Goal: Find contact information: Find contact information

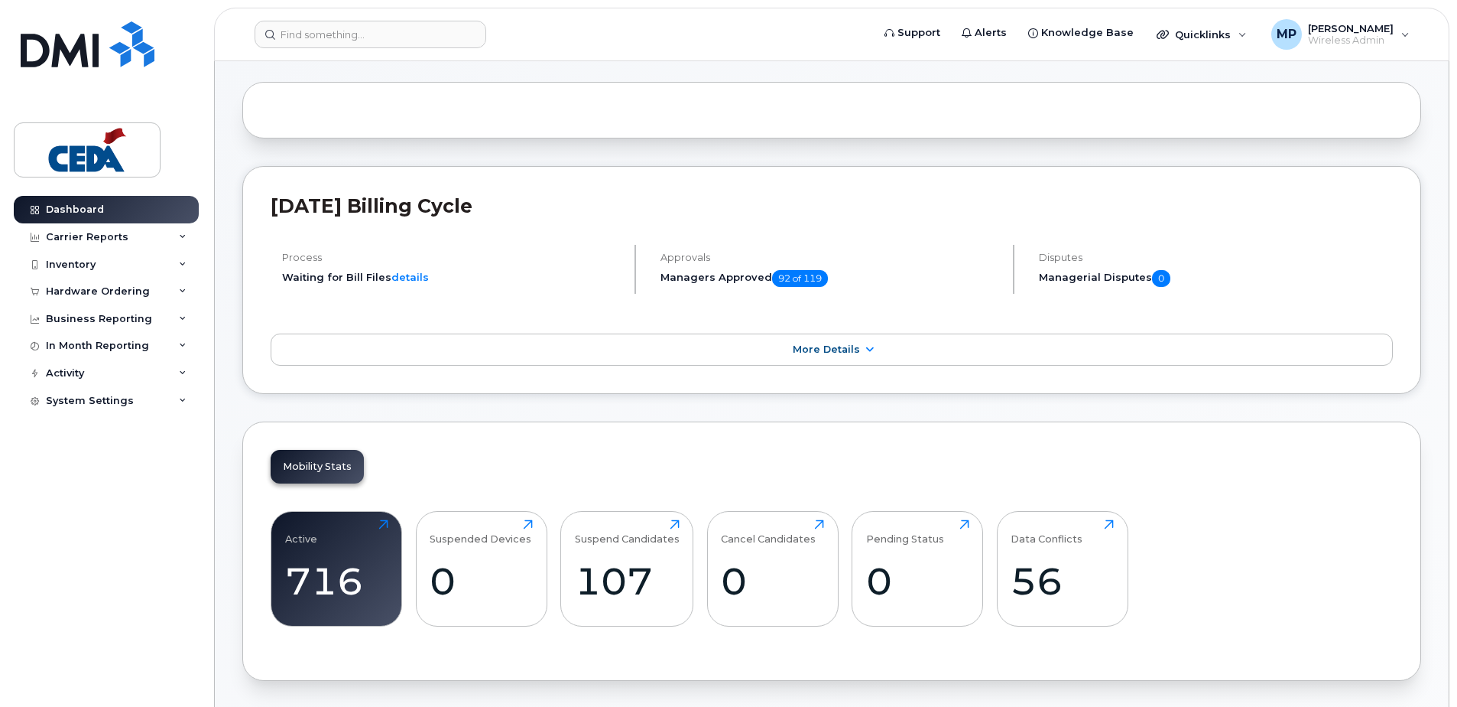
scroll to position [153, 0]
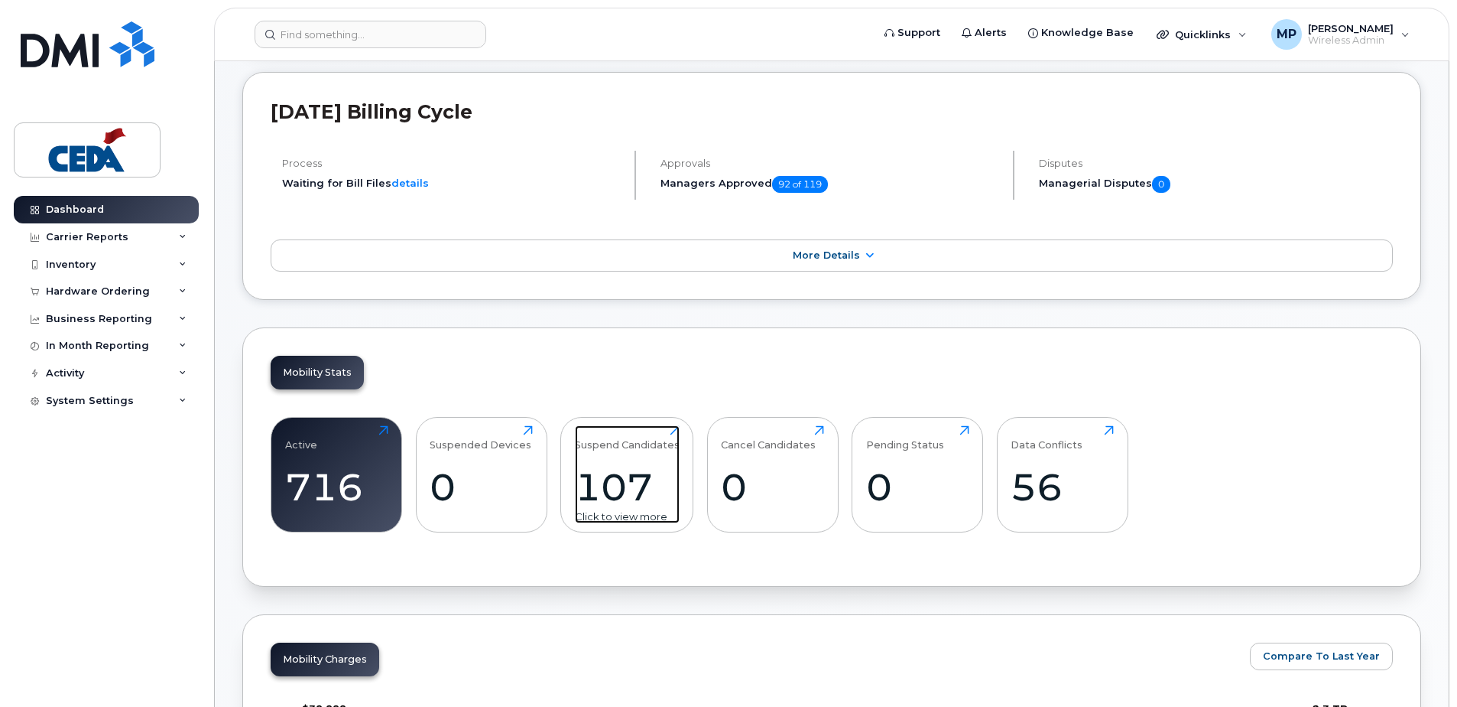
click at [595, 483] on div "107" at bounding box center [627, 486] width 105 height 45
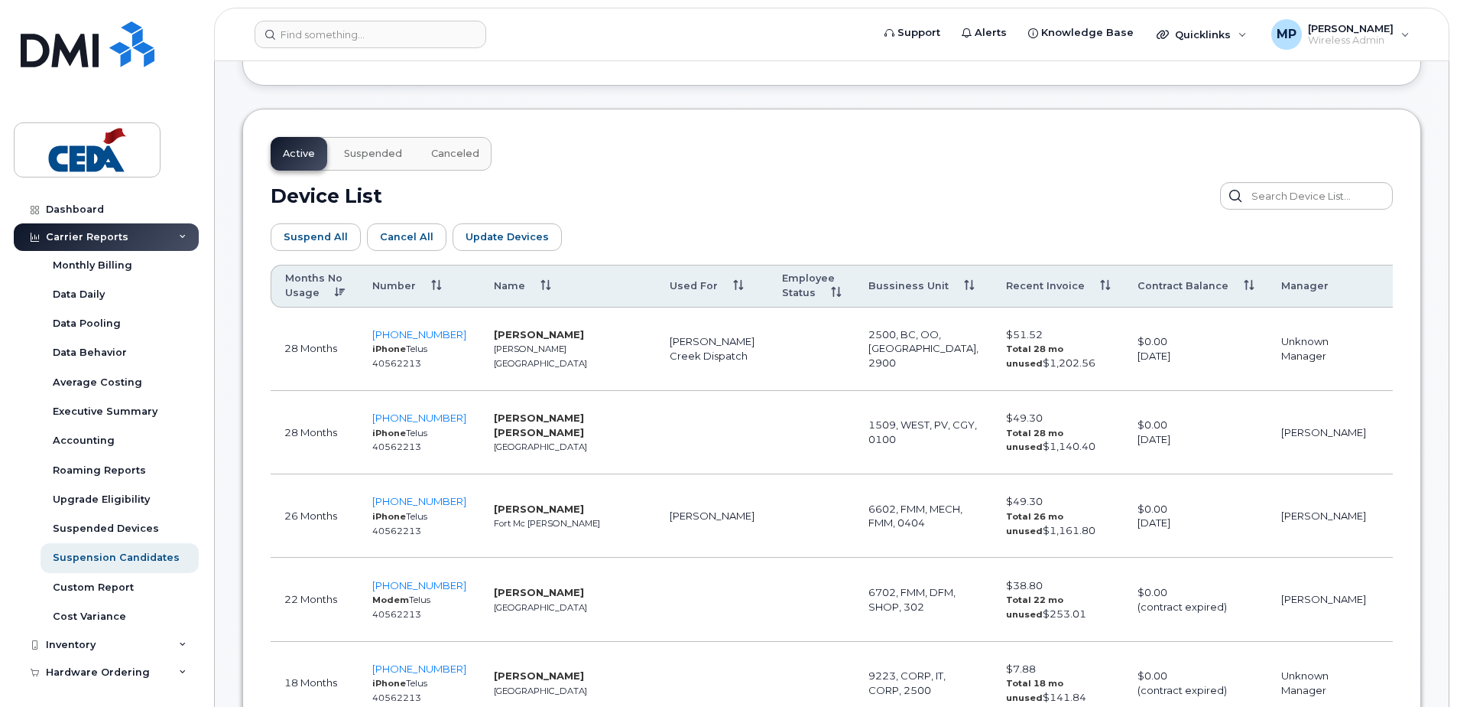
scroll to position [841, 0]
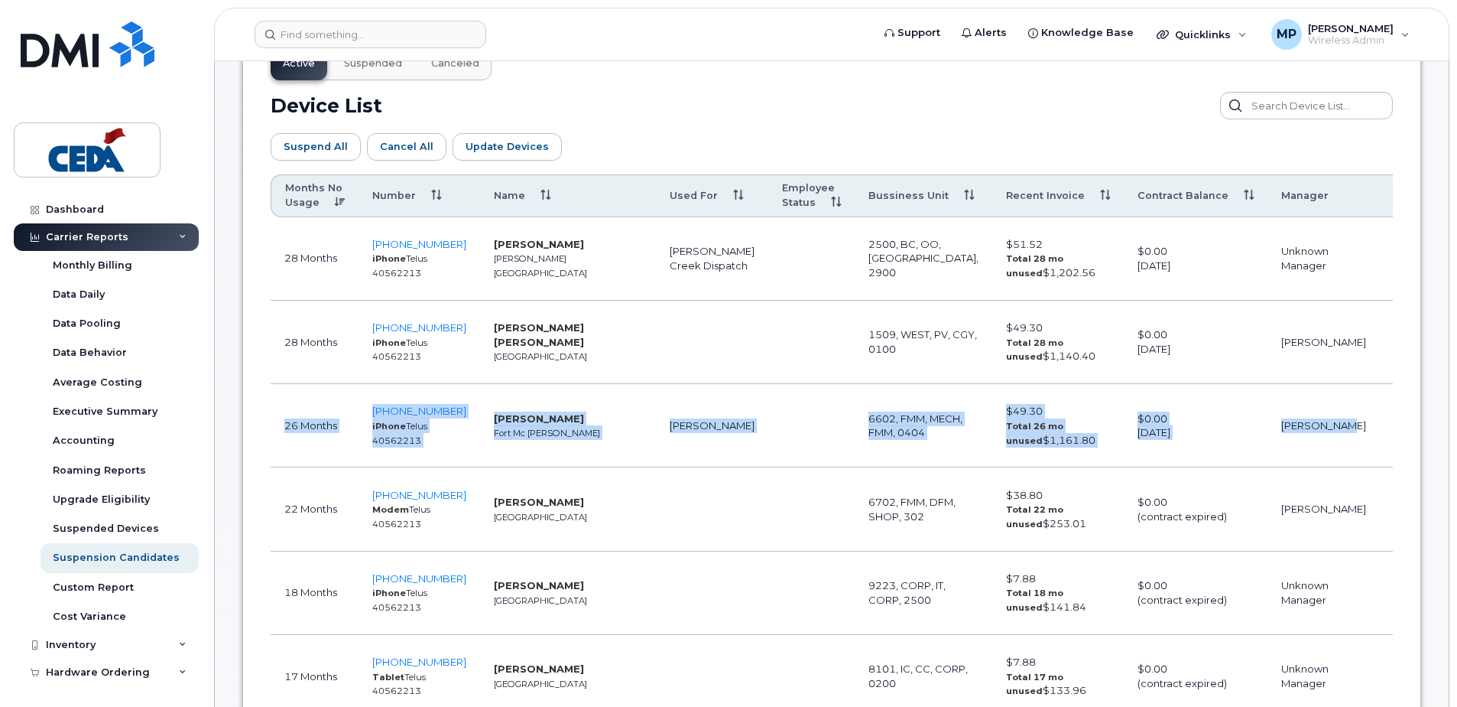
drag, startPoint x: 276, startPoint y: 427, endPoint x: 1276, endPoint y: 434, distance: 1000.2
click at [1276, 434] on tr "26 Months 587-919-7702 iPhone Telus 40562213 Kyle Copley Fort Mc Murray Craig D…" at bounding box center [876, 425] width 1210 height 83
click at [774, 447] on td at bounding box center [812, 425] width 86 height 83
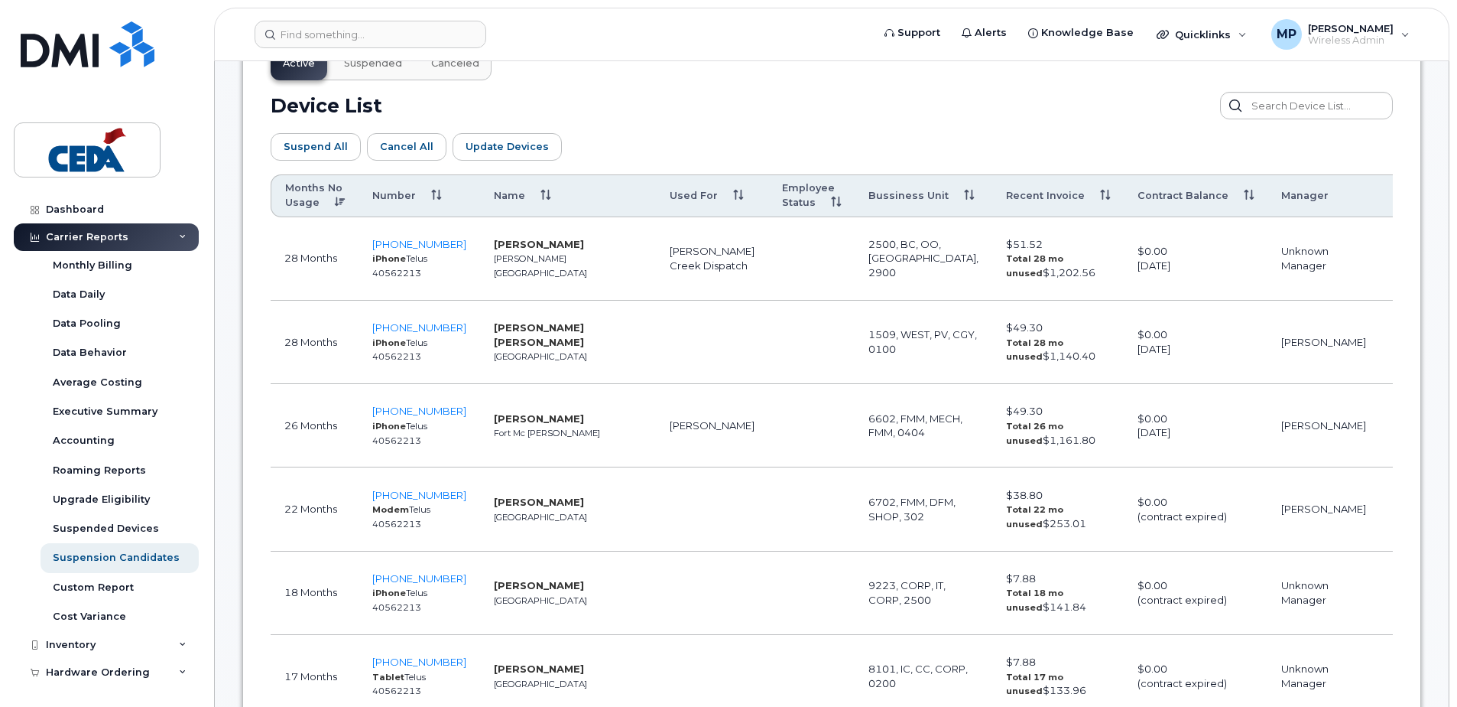
scroll to position [918, 0]
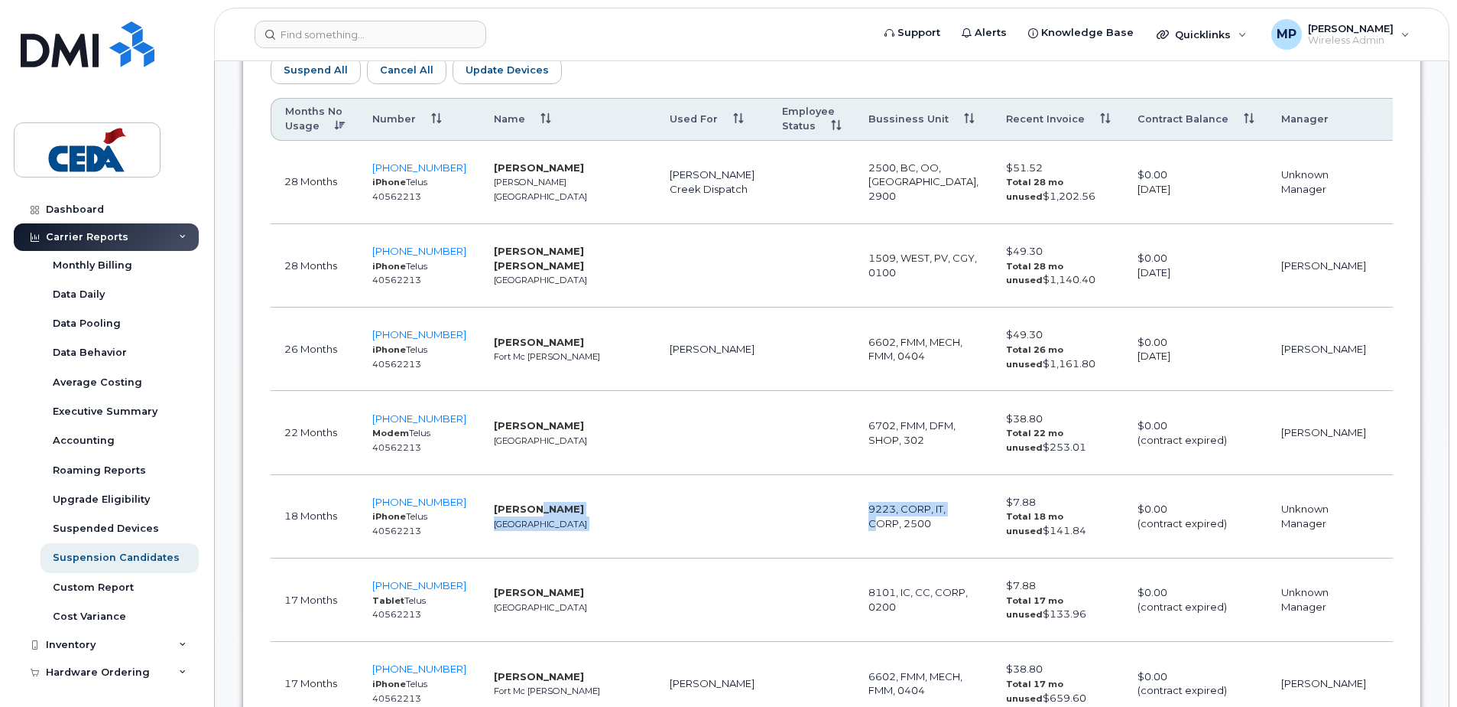
drag, startPoint x: 511, startPoint y: 511, endPoint x: 798, endPoint y: 519, distance: 287.6
click at [798, 519] on tr "18 Months 587-589-6083 iPhone Telus 40562213 Mital Patel Edmonton 9223, CORP, I…" at bounding box center [876, 516] width 1210 height 83
click at [656, 515] on td at bounding box center [712, 516] width 112 height 83
click at [656, 513] on td at bounding box center [712, 516] width 112 height 83
drag, startPoint x: 926, startPoint y: 343, endPoint x: 1031, endPoint y: 345, distance: 104.8
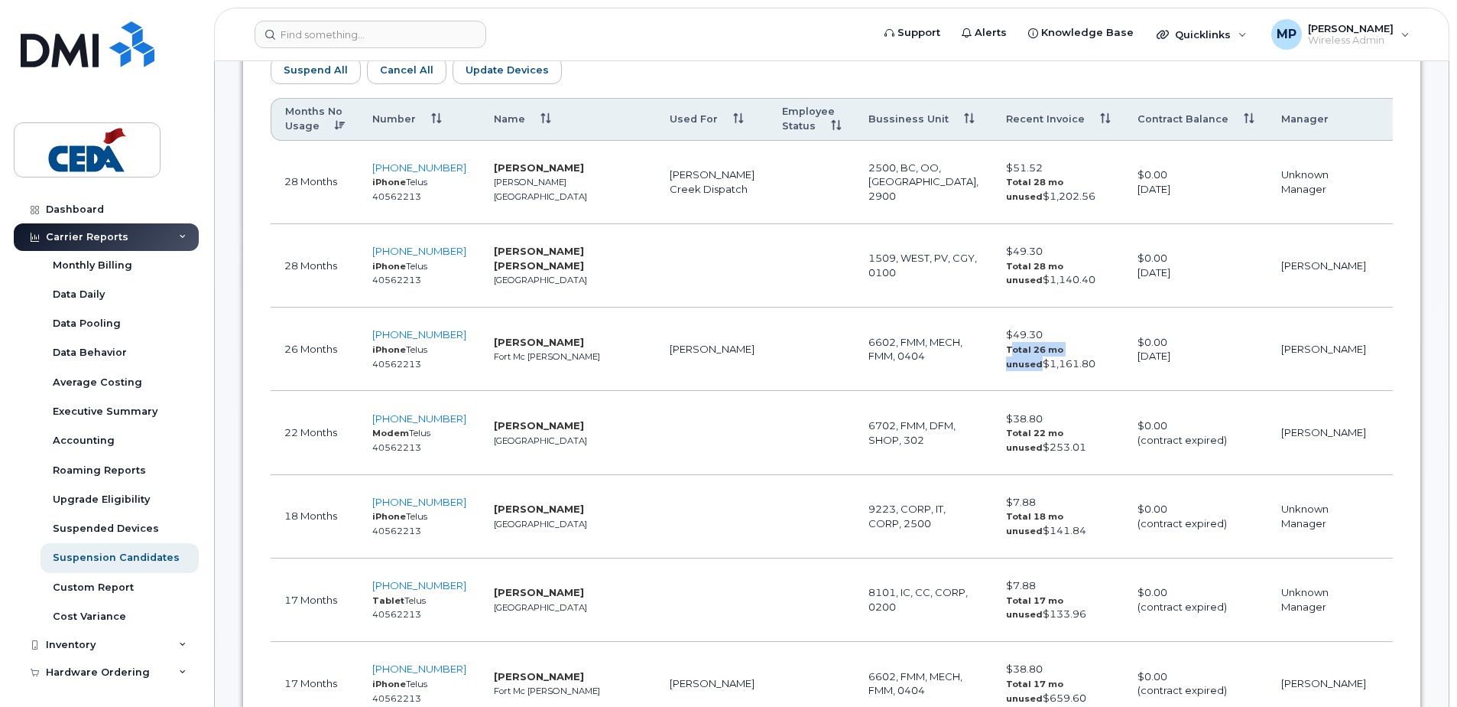
click at [1031, 345] on td "$49.30 Total 26 mo unused $1,161.80" at bounding box center [1059, 348] width 132 height 83
click at [427, 328] on span "587-919-7702" at bounding box center [419, 334] width 94 height 12
drag, startPoint x: 278, startPoint y: 355, endPoint x: 1065, endPoint y: 364, distance: 787.7
click at [1076, 364] on tr "26 Months 587-919-7702 iPhone Telus 40562213 Kyle Copley Fort Mc Murray Craig D…" at bounding box center [876, 348] width 1210 height 83
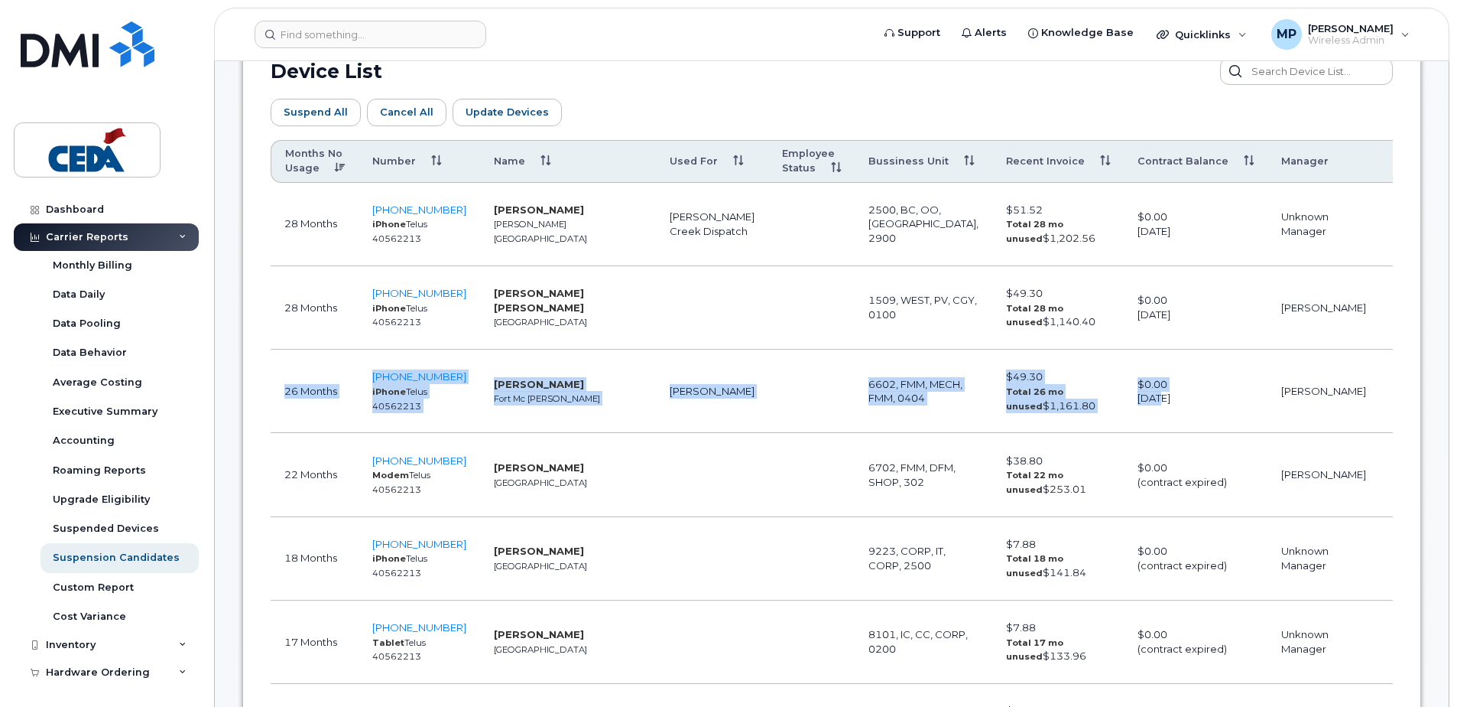
scroll to position [994, 0]
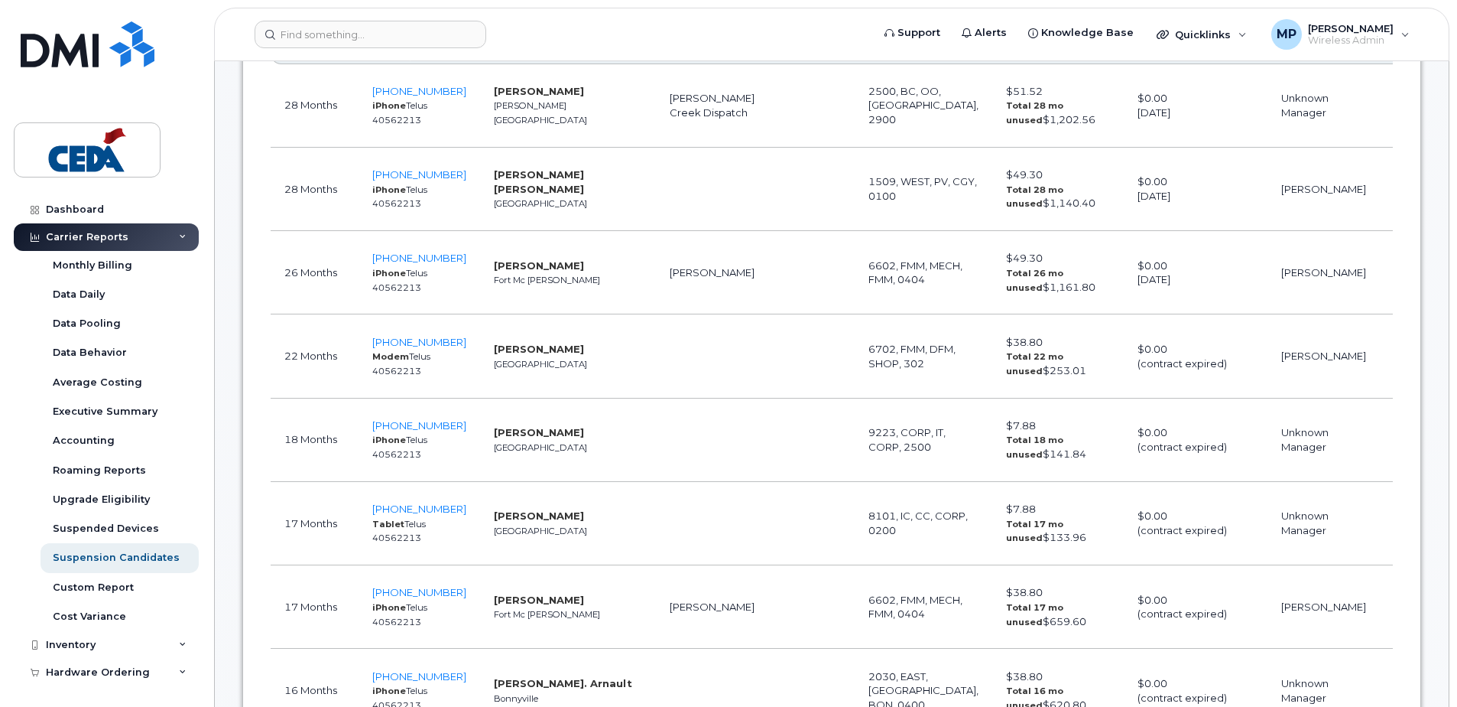
click at [583, 440] on td "Mital Patel Edmonton" at bounding box center [568, 439] width 176 height 83
drag, startPoint x: 453, startPoint y: 423, endPoint x: 362, endPoint y: 424, distance: 90.2
click at [362, 424] on td "587-589-6083 iPhone Telus 40562213" at bounding box center [420, 439] width 122 height 83
copy span "587-589-6083"
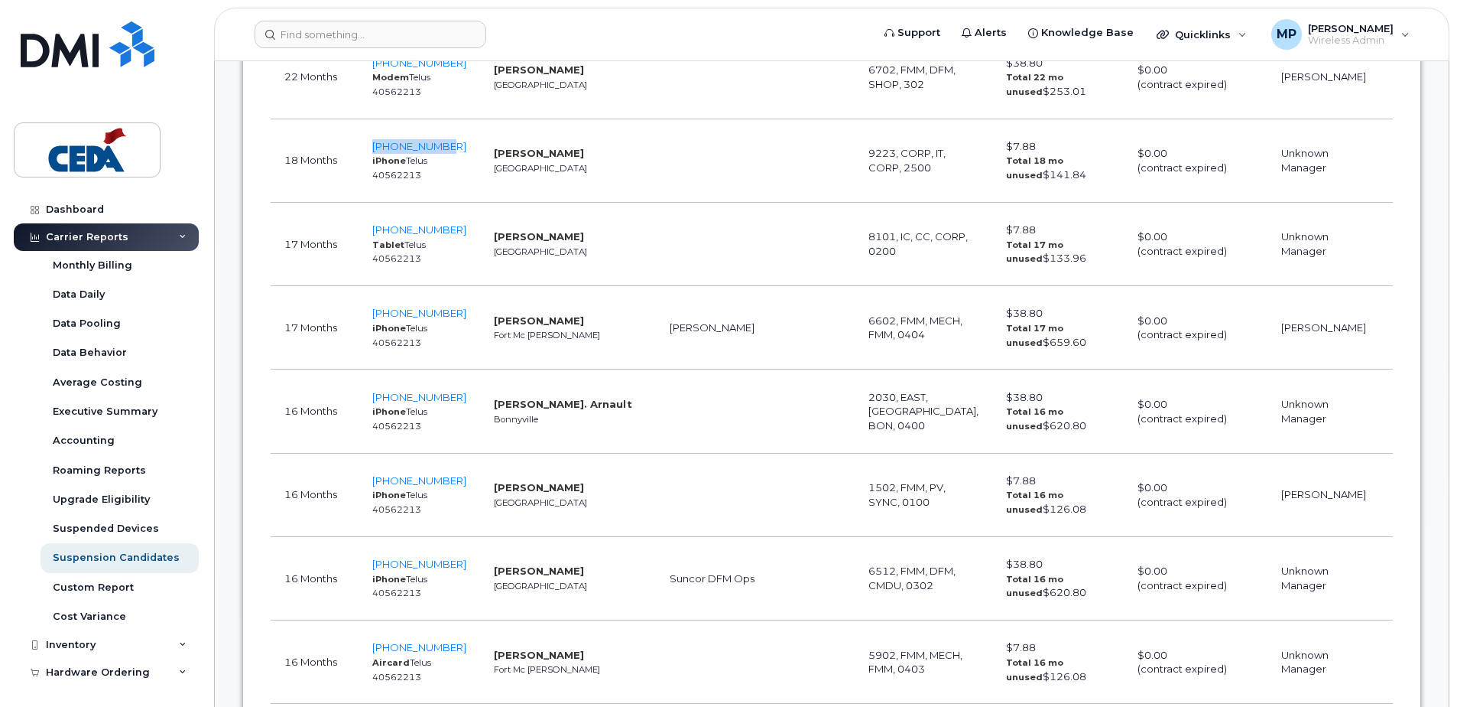
scroll to position [1300, 0]
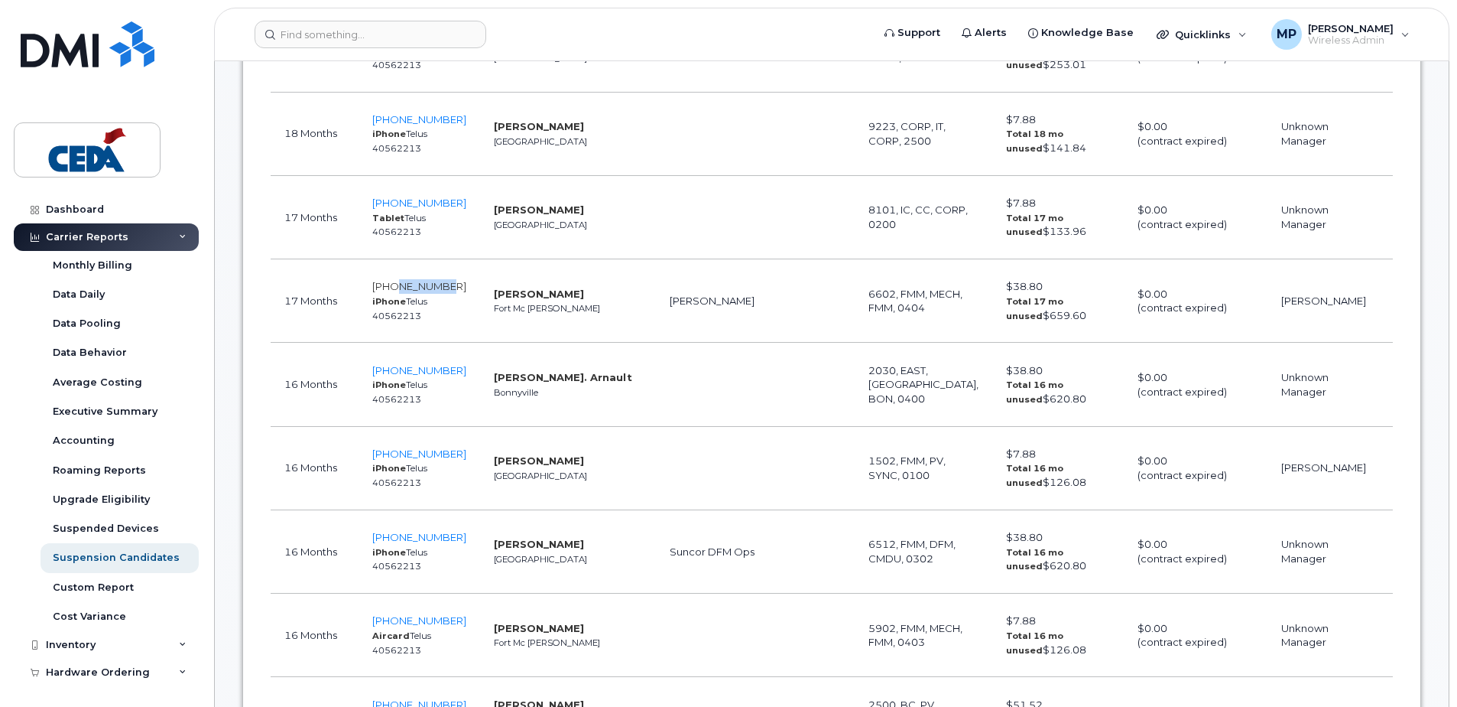
drag, startPoint x: 450, startPoint y: 284, endPoint x: 395, endPoint y: 284, distance: 54.3
click at [395, 284] on td "587-645-4582 iPhone Telus 40562213" at bounding box center [420, 300] width 122 height 83
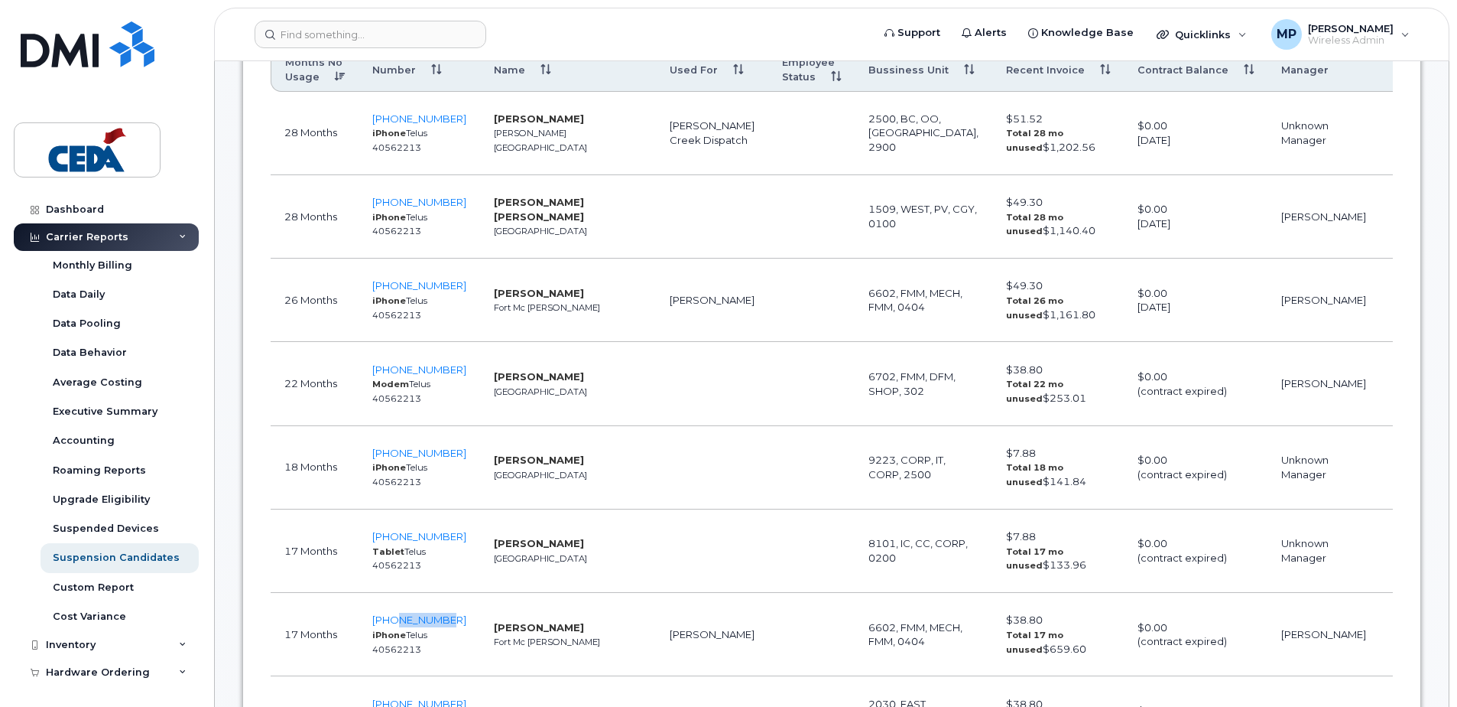
scroll to position [994, 0]
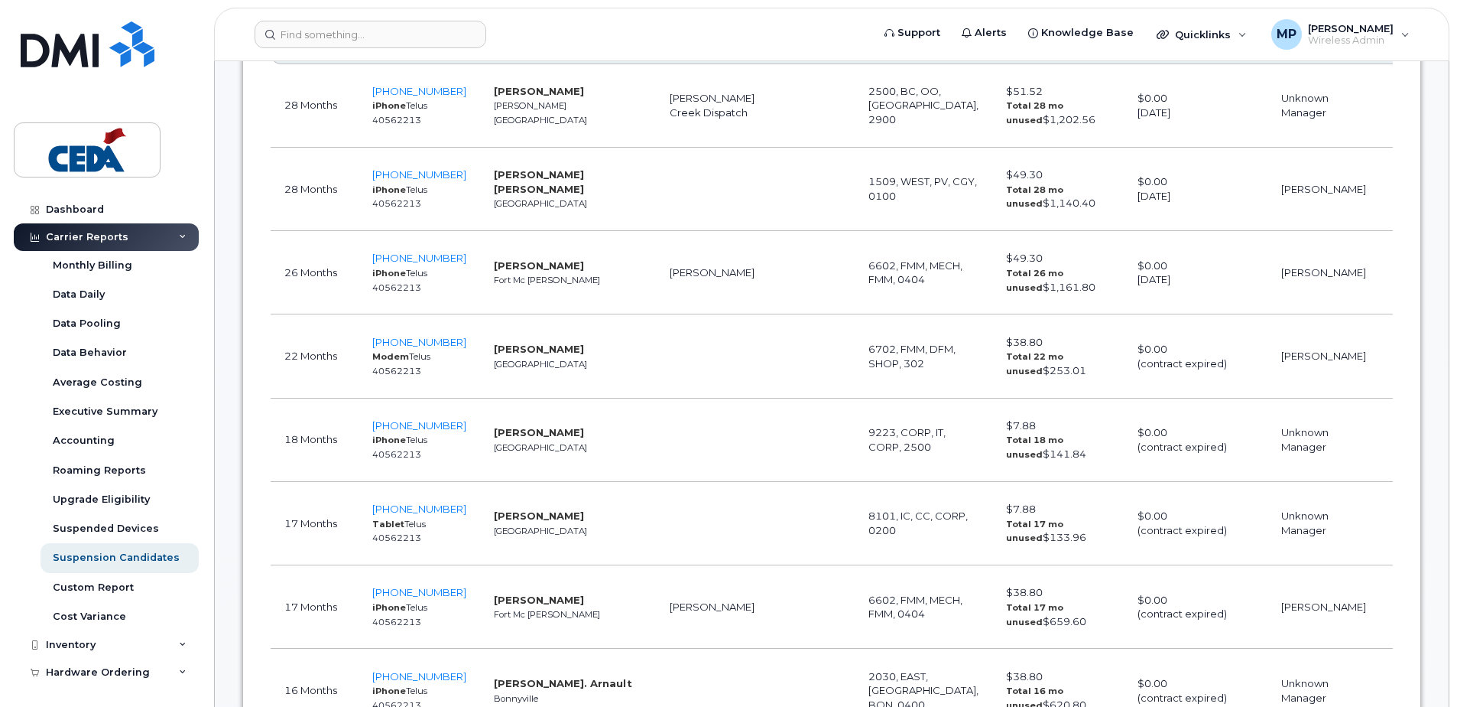
drag, startPoint x: 269, startPoint y: 271, endPoint x: 1508, endPoint y: 269, distance: 1238.8
click at [855, 305] on td "6602, FMM, MECH, FMM, 0404" at bounding box center [924, 272] width 138 height 83
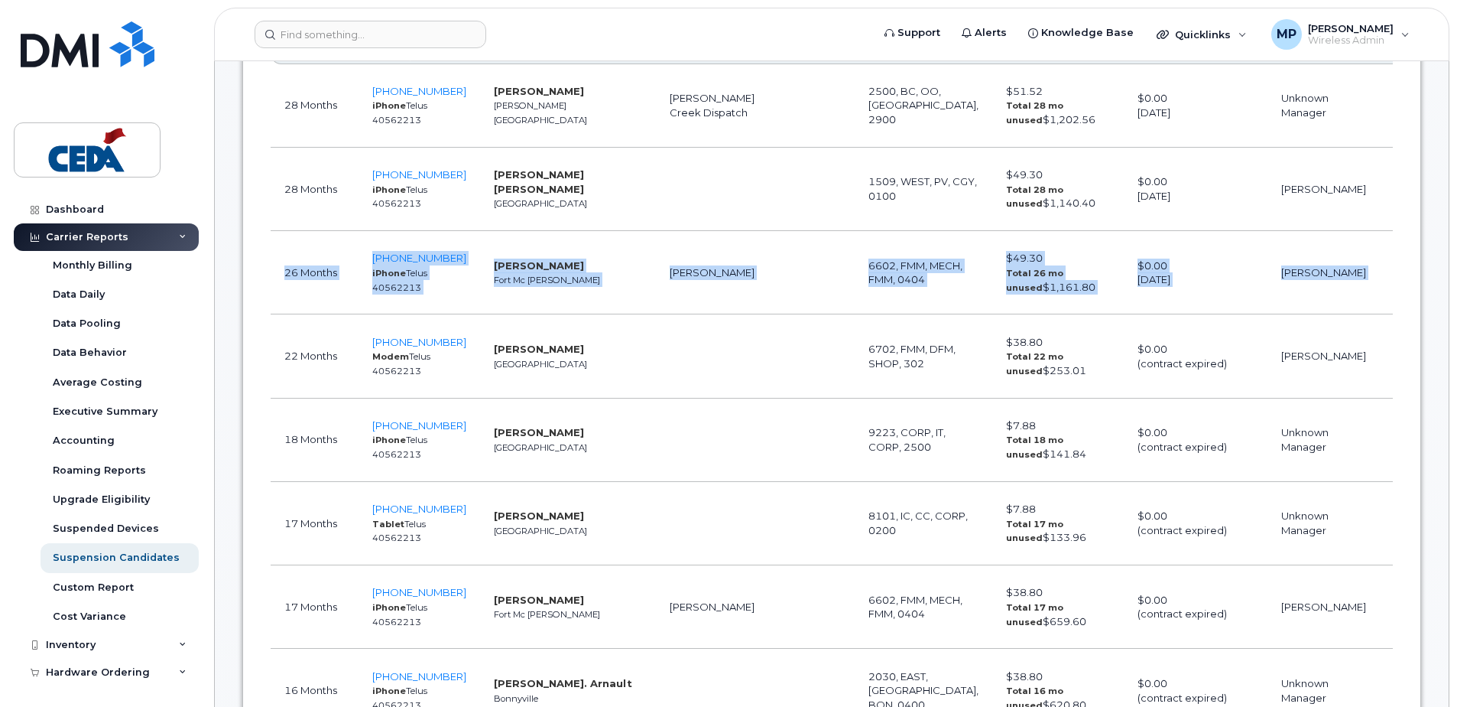
drag, startPoint x: 278, startPoint y: 275, endPoint x: 1374, endPoint y: 304, distance: 1096.2
click at [1374, 304] on tr "26 Months 587-919-7702 iPhone Telus 40562213 Kyle Copley Fort Mc Murray Craig D…" at bounding box center [876, 272] width 1210 height 83
copy tr "26 Months 587-919-7702 iPhone Telus 40562213 Kyle Copley Fort Mc Murray Craig D…"
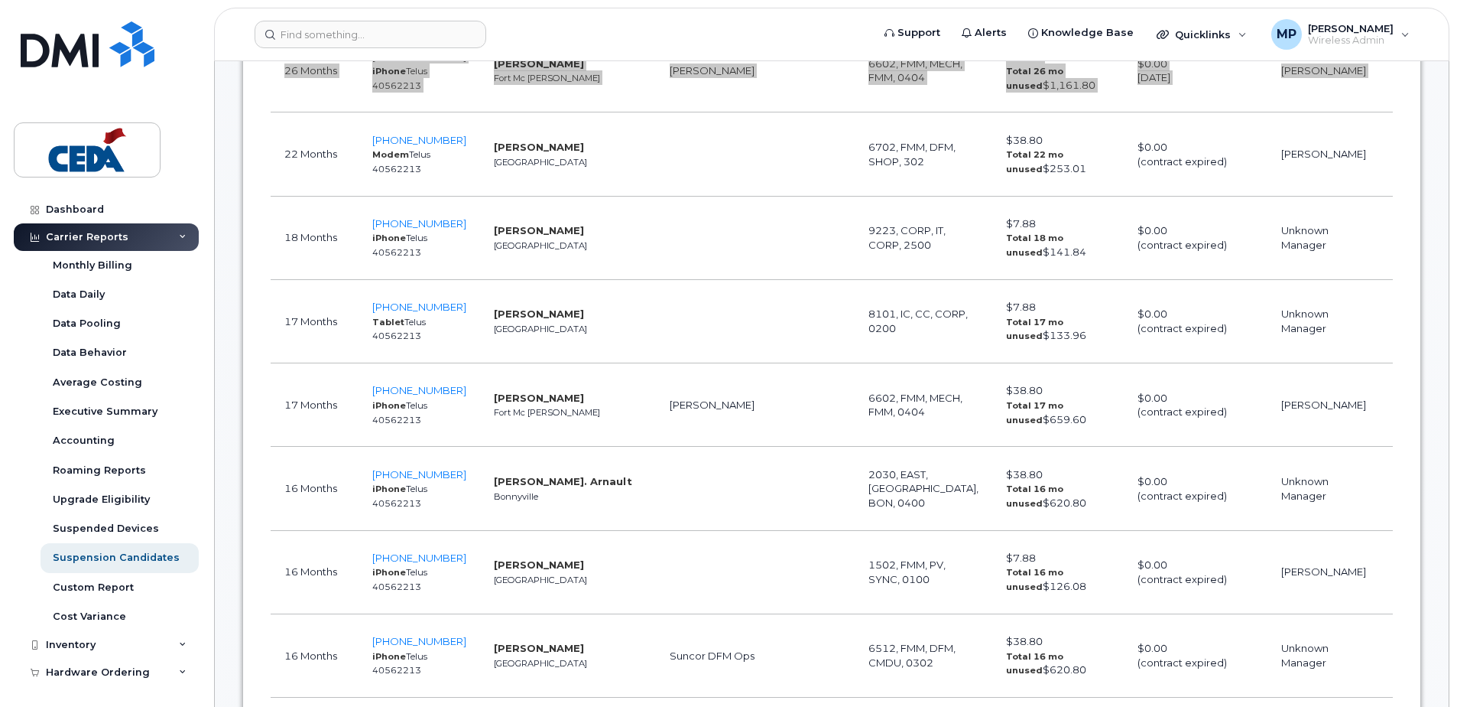
scroll to position [1223, 0]
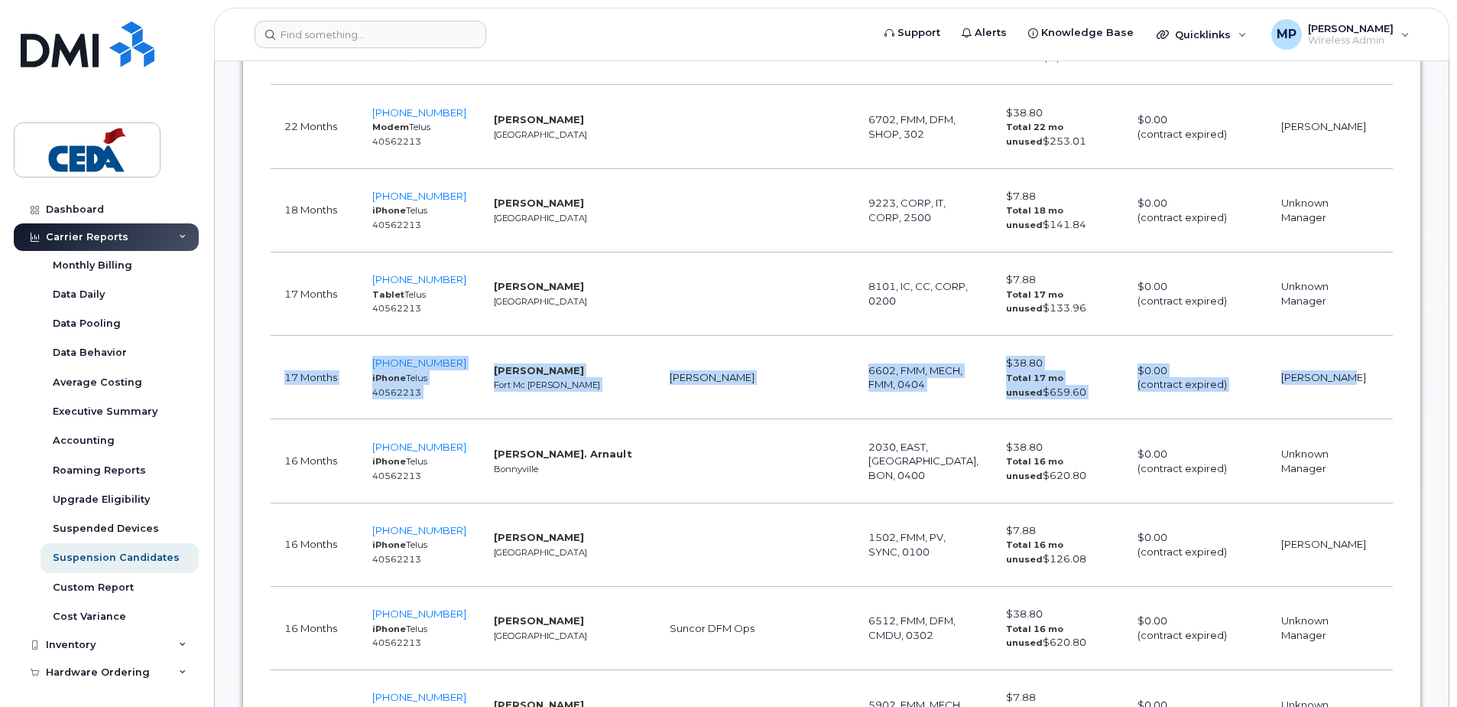
drag, startPoint x: 283, startPoint y: 382, endPoint x: 1263, endPoint y: 392, distance: 980.4
click at [1263, 392] on tr "17 Months 587-645-4582 iPhone Telus 40562213 Kyle Copley Fort Mc Murray Casey F…" at bounding box center [876, 377] width 1210 height 83
copy tr "17 Months 587-645-4582 iPhone Telus 40562213 Kyle Copley Fort Mc Murray Casey F…"
click at [769, 393] on td at bounding box center [812, 377] width 86 height 83
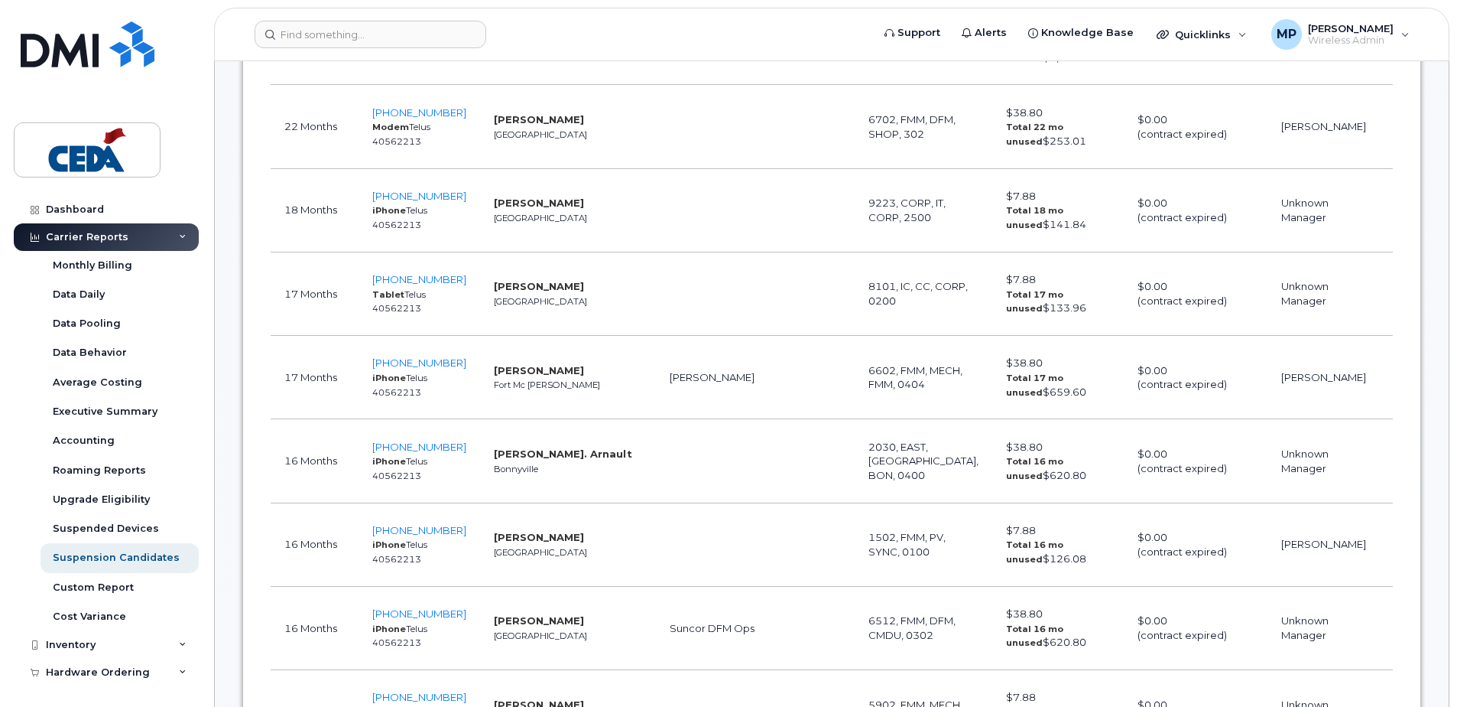
drag, startPoint x: 680, startPoint y: 386, endPoint x: 590, endPoint y: 372, distance: 90.5
click at [656, 372] on td "[PERSON_NAME]" at bounding box center [712, 377] width 112 height 83
copy td "[PERSON_NAME]"
drag, startPoint x: 448, startPoint y: 363, endPoint x: 370, endPoint y: 364, distance: 78.0
click at [370, 364] on td "587-645-4582 iPhone Telus 40562213" at bounding box center [420, 377] width 122 height 83
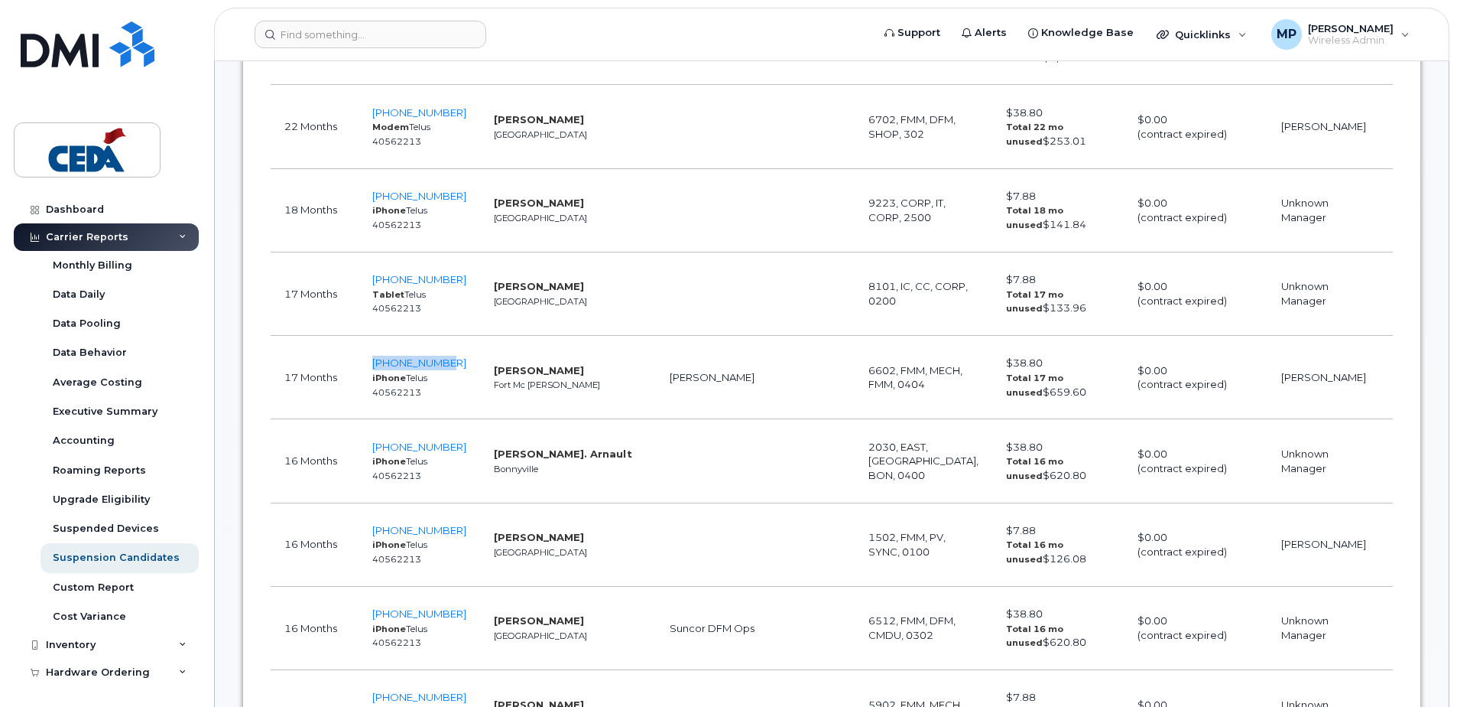
copy span "587-645-4582"
drag, startPoint x: 467, startPoint y: 373, endPoint x: 447, endPoint y: 375, distance: 20.7
click at [480, 373] on td "Kyle Copley Fort Mc Murray" at bounding box center [568, 377] width 176 height 83
drag, startPoint x: 459, startPoint y: 446, endPoint x: 370, endPoint y: 446, distance: 88.7
click at [370, 446] on td "587-201-3477 iPhone Telus 40562213" at bounding box center [420, 460] width 122 height 83
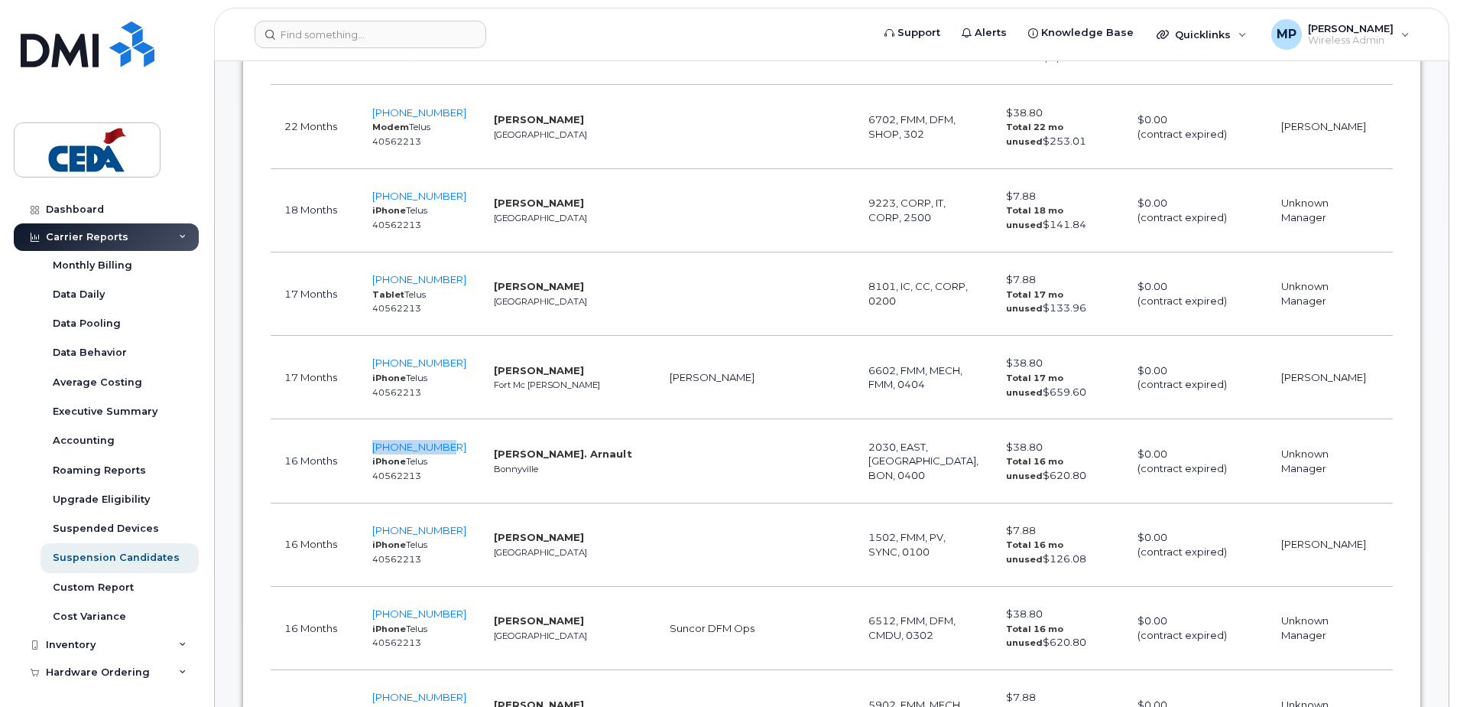
copy span "587-201-3477"
click at [567, 457] on td "Denis St. Arnault Bonnyville" at bounding box center [568, 460] width 176 height 83
drag, startPoint x: 449, startPoint y: 362, endPoint x: 370, endPoint y: 365, distance: 78.8
click at [370, 365] on td "587-645-4582 iPhone Telus 40562213" at bounding box center [420, 377] width 122 height 83
copy span "587-645-4582"
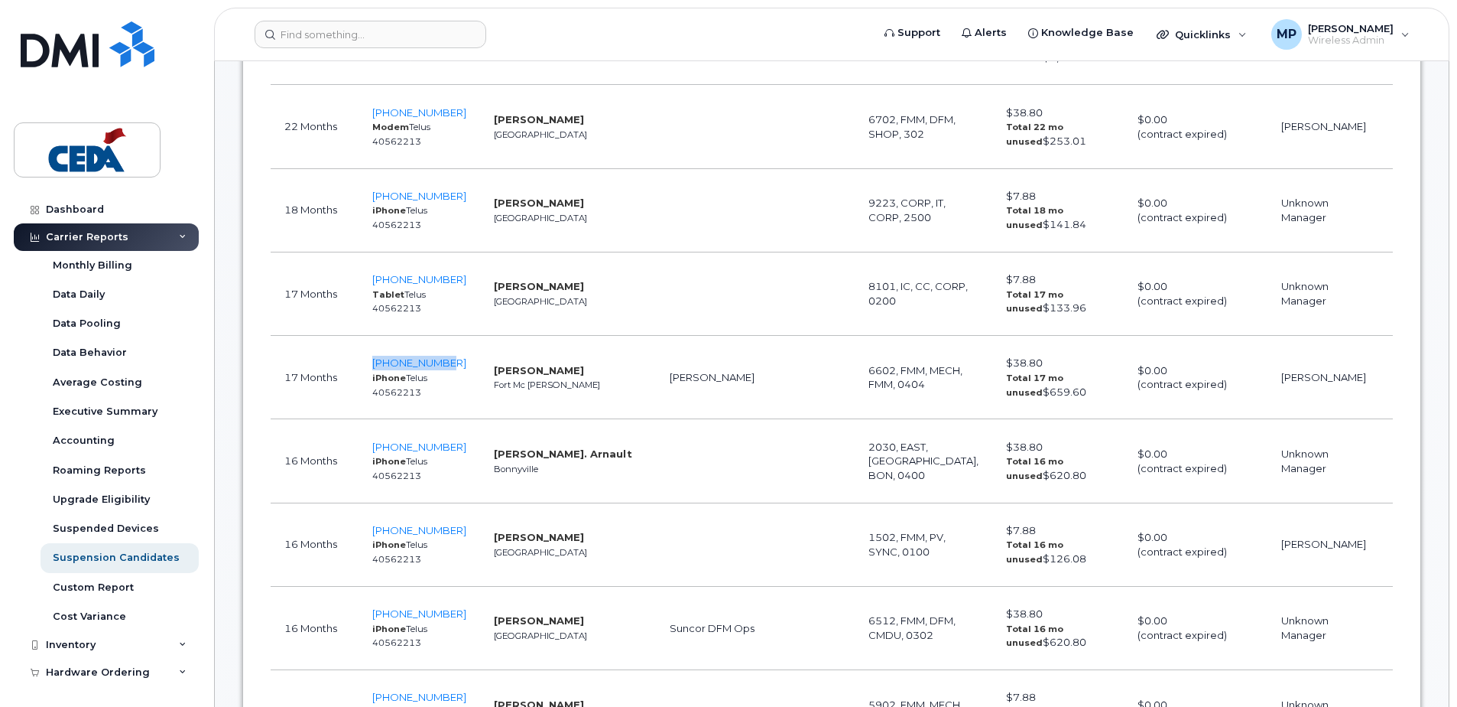
click at [450, 369] on td "587-645-4582 iPhone Telus 40562213" at bounding box center [420, 377] width 122 height 83
drag, startPoint x: 457, startPoint y: 362, endPoint x: 370, endPoint y: 366, distance: 86.5
click at [370, 366] on td "587-645-4582 iPhone Telus 40562213" at bounding box center [420, 377] width 122 height 83
copy span "587-645-4582"
click at [460, 362] on td "587-645-4582 iPhone Telus 40562213" at bounding box center [420, 377] width 122 height 83
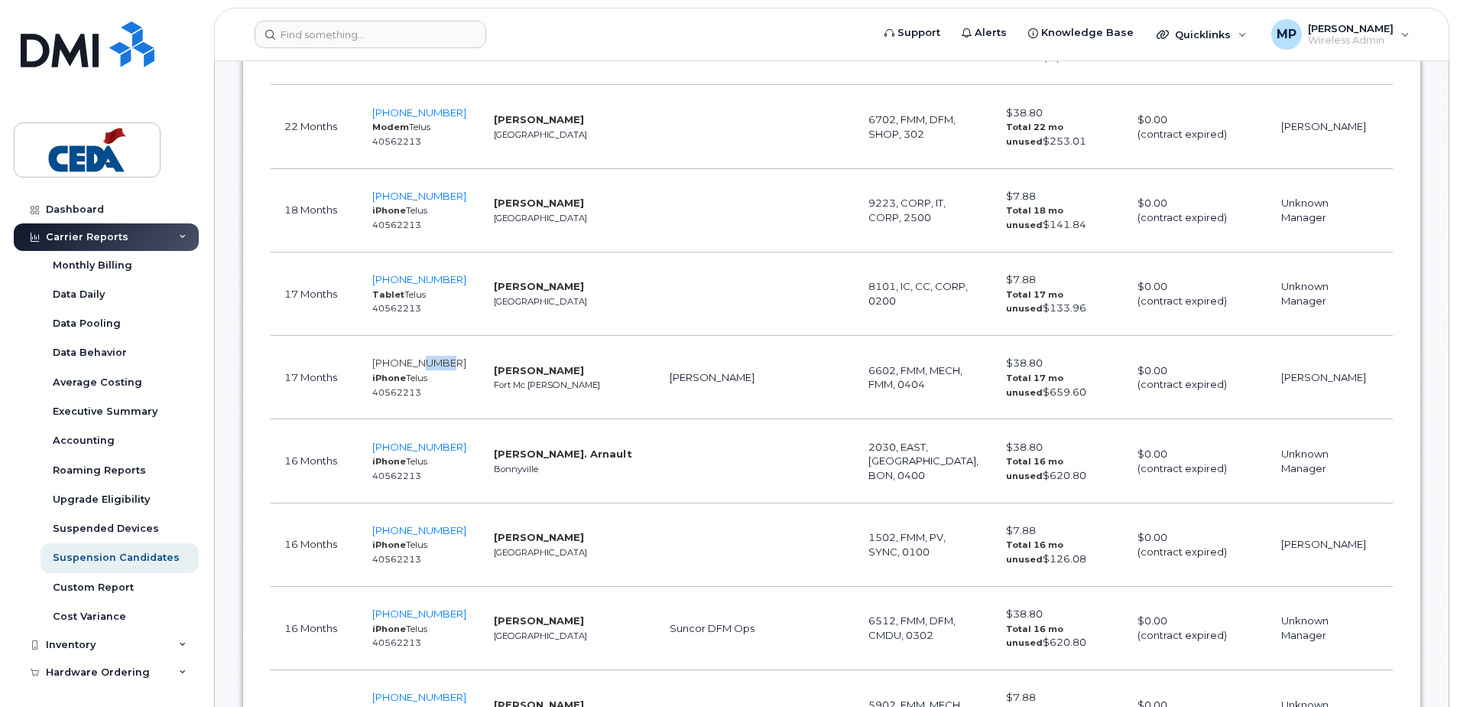
drag, startPoint x: 451, startPoint y: 367, endPoint x: 421, endPoint y: 368, distance: 30.6
click at [421, 368] on td "587-645-4582 iPhone Telus 40562213" at bounding box center [420, 377] width 122 height 83
copy span "4582"
drag, startPoint x: 652, startPoint y: 370, endPoint x: 635, endPoint y: 390, distance: 25.6
click at [656, 370] on td "[PERSON_NAME]" at bounding box center [712, 377] width 112 height 83
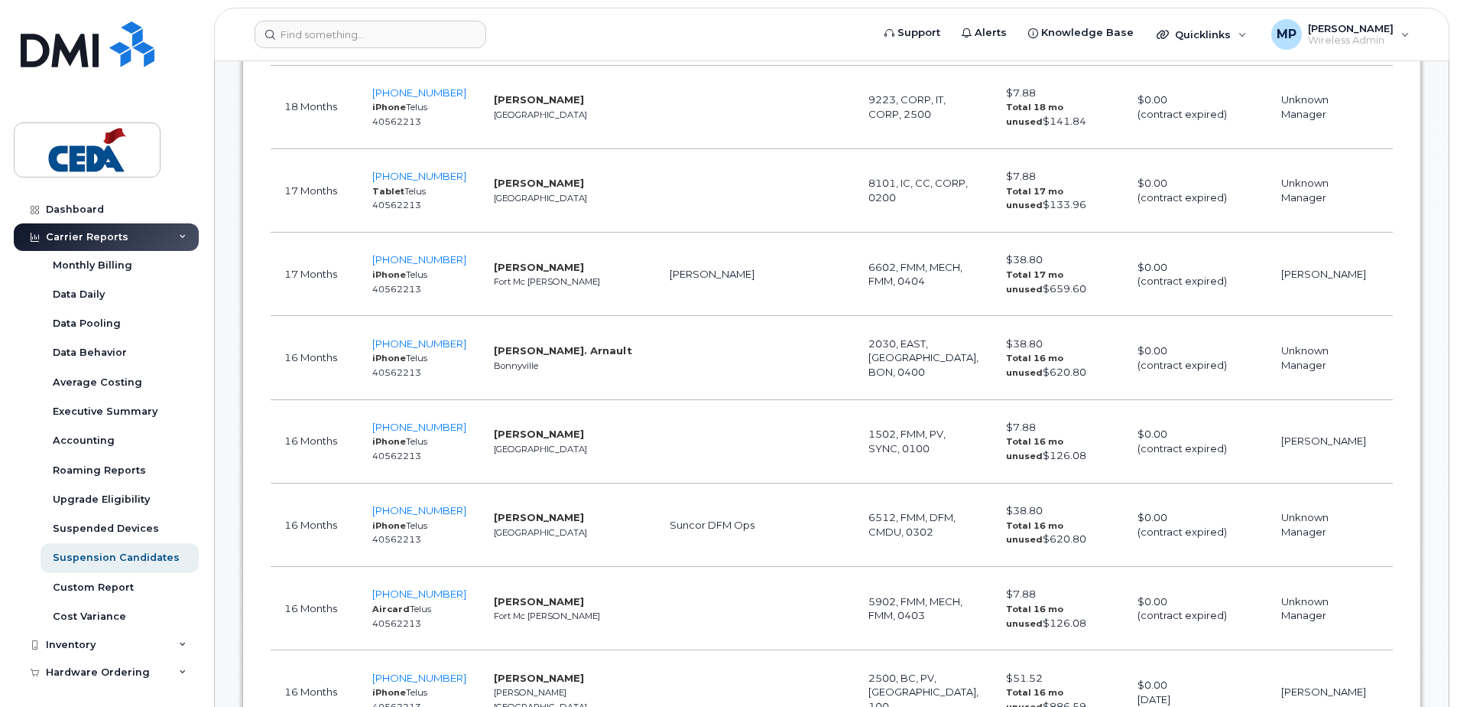
scroll to position [1300, 0]
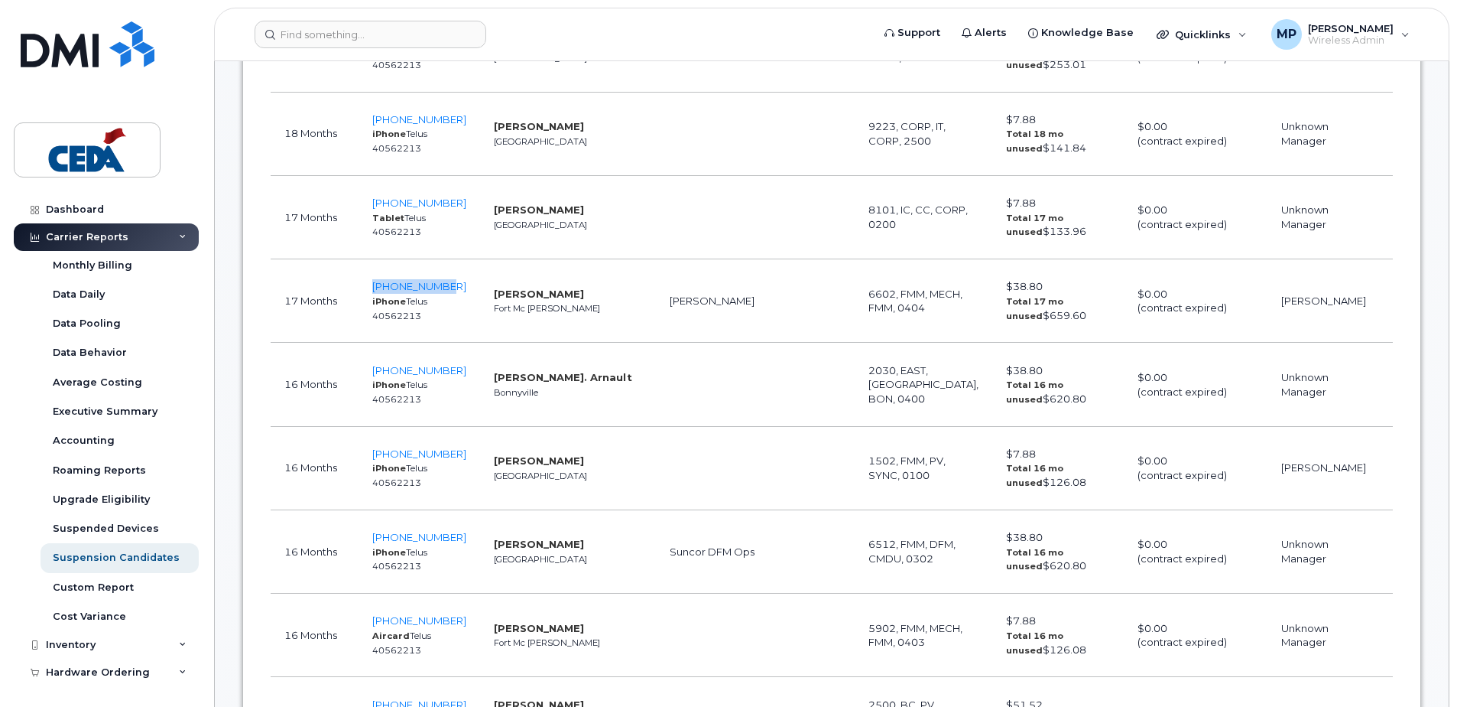
drag, startPoint x: 457, startPoint y: 284, endPoint x: 369, endPoint y: 282, distance: 88.0
click at [369, 282] on td "587-645-4582 iPhone Telus 40562213" at bounding box center [420, 300] width 122 height 83
copy span "587-645-4582"
click at [392, 288] on span "587-645-4582" at bounding box center [419, 286] width 94 height 12
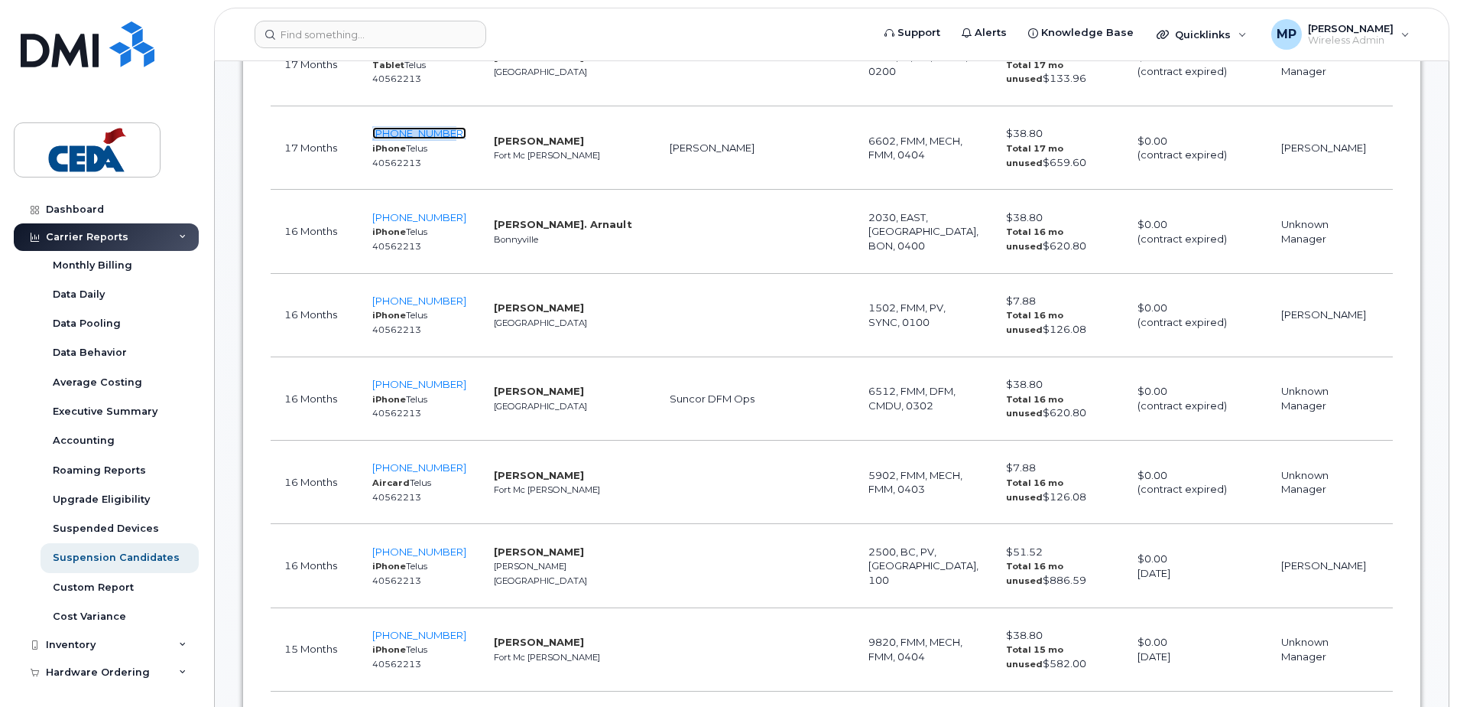
scroll to position [1529, 0]
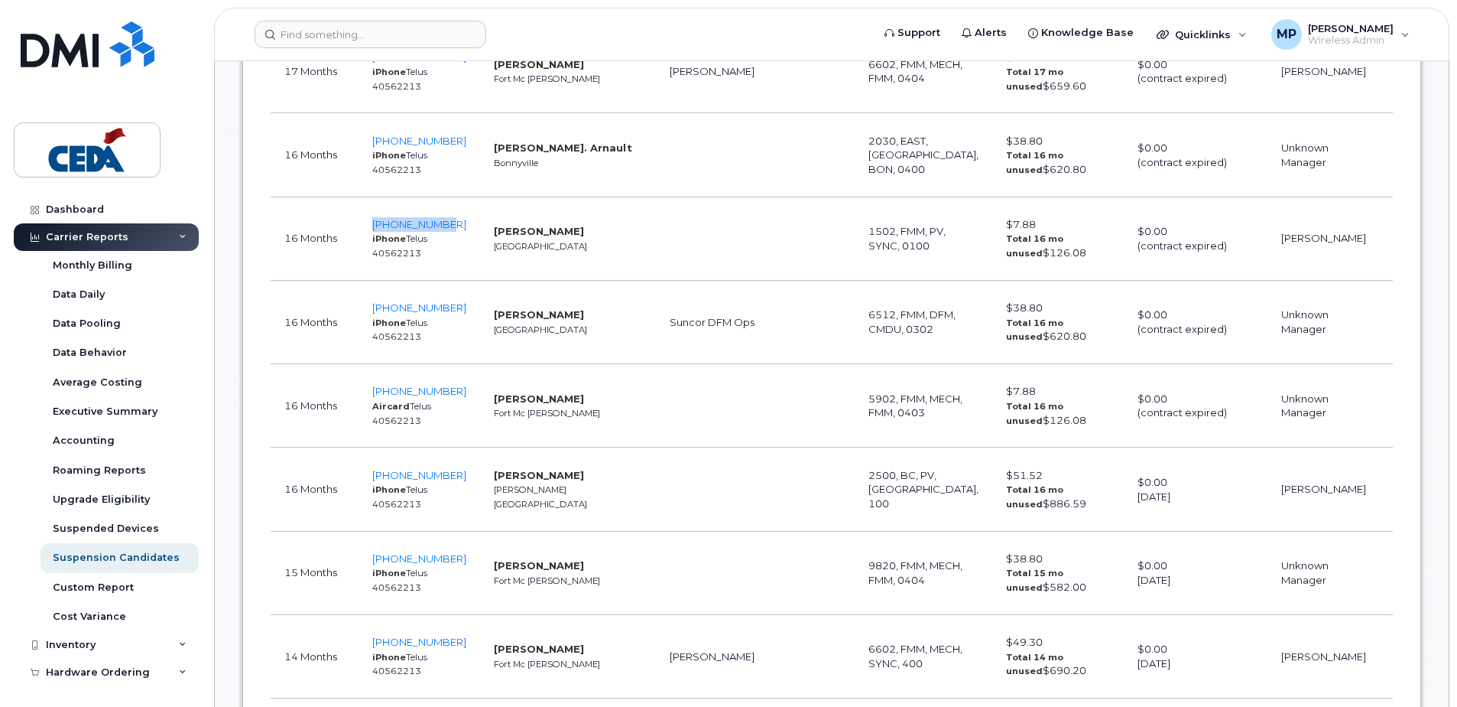
drag, startPoint x: 454, startPoint y: 224, endPoint x: 366, endPoint y: 222, distance: 88.7
click at [366, 222] on td "587-223-4565 iPhone Telus 40562213" at bounding box center [420, 238] width 122 height 83
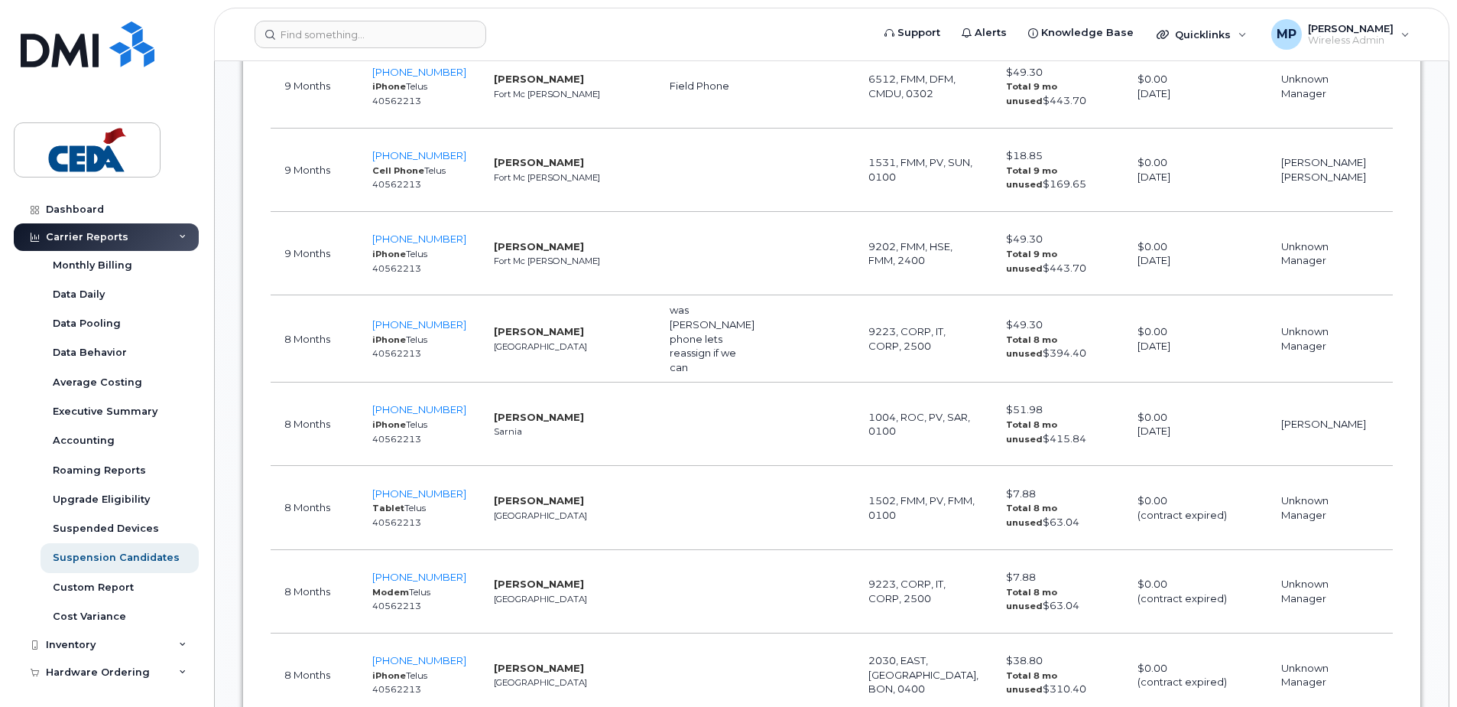
scroll to position [3059, 0]
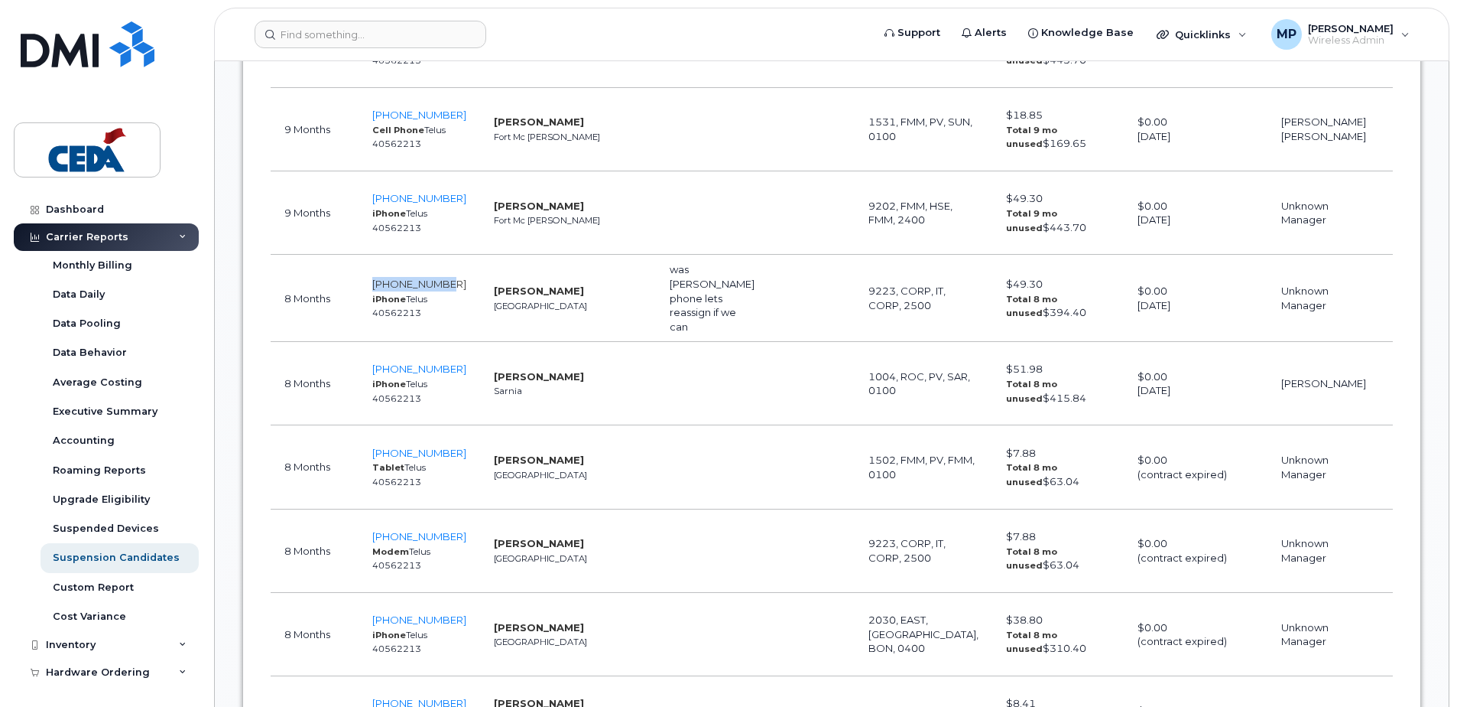
drag, startPoint x: 460, startPoint y: 280, endPoint x: 372, endPoint y: 287, distance: 88.2
click at [369, 287] on td "403-703-1057 iPhone Telus 40562213" at bounding box center [420, 298] width 122 height 87
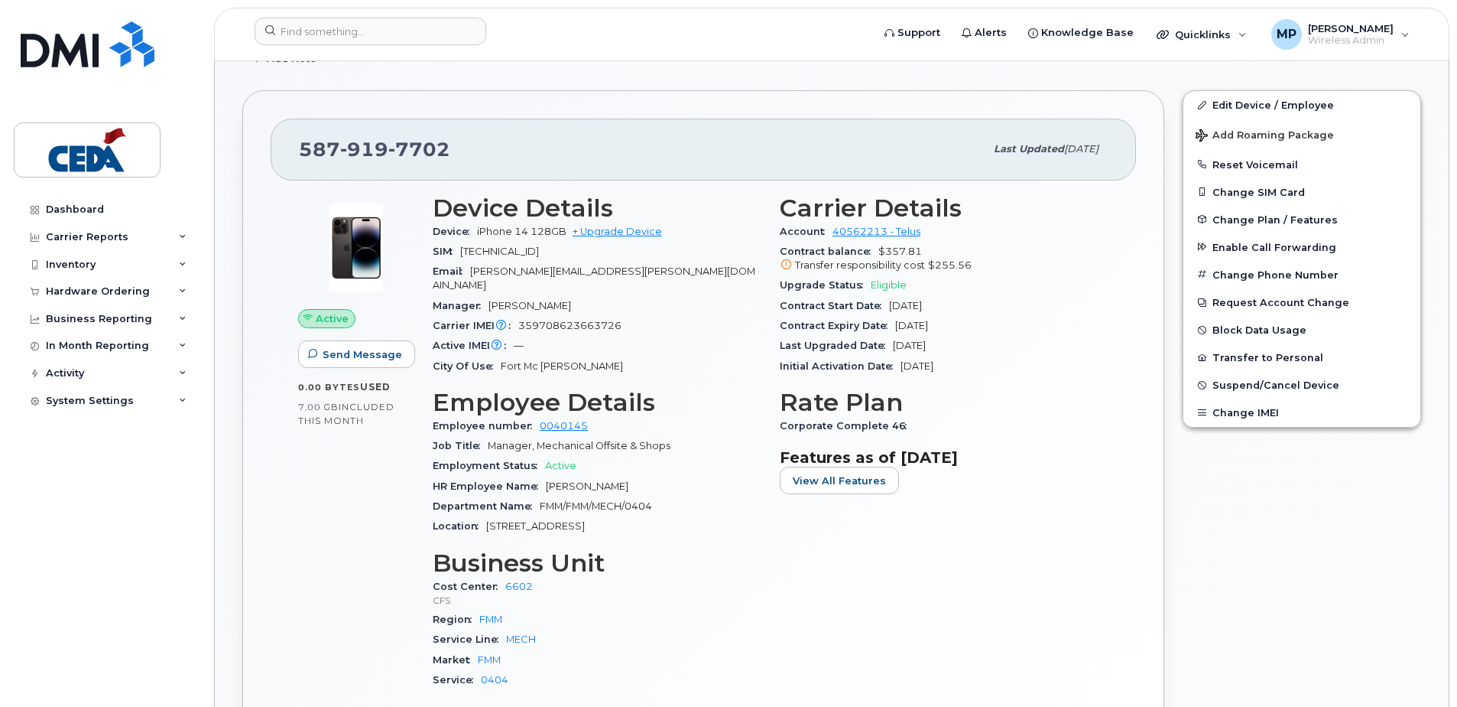
scroll to position [275, 0]
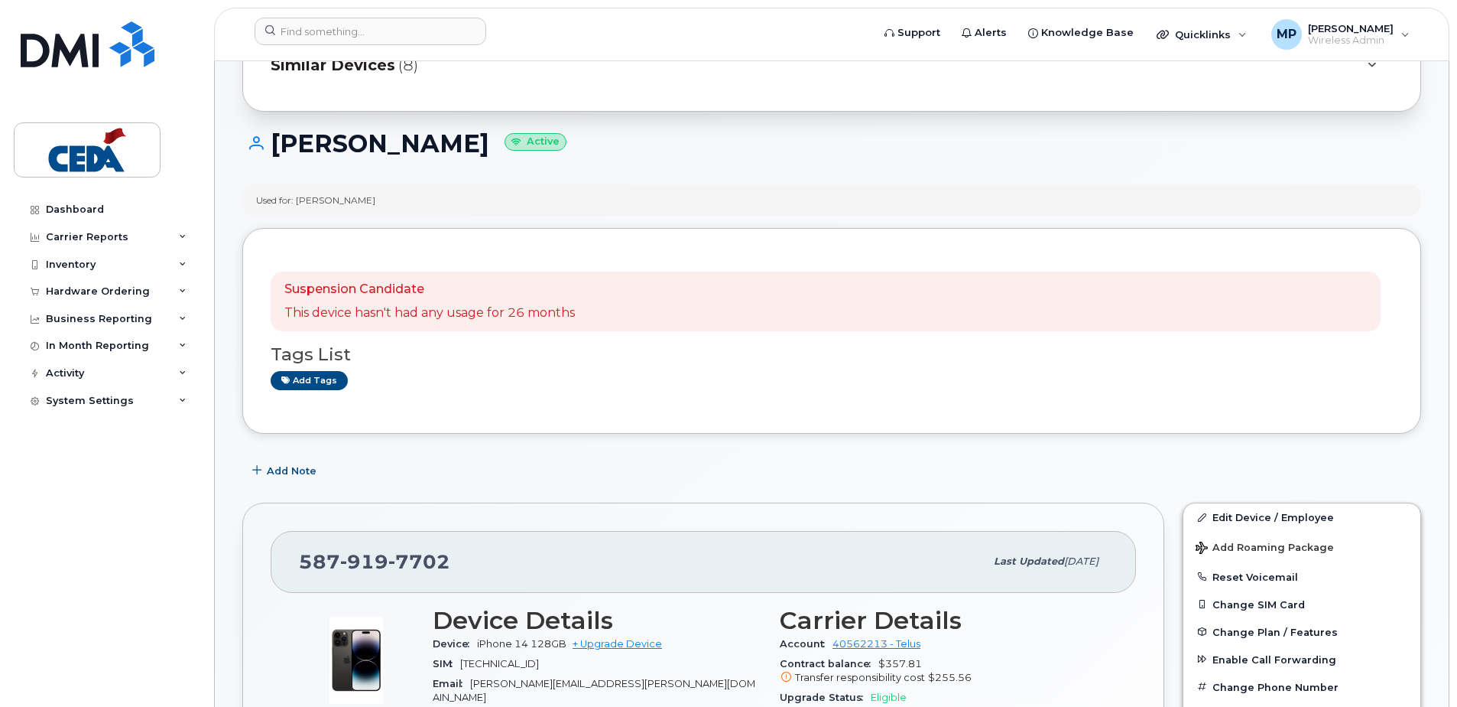
scroll to position [229, 0]
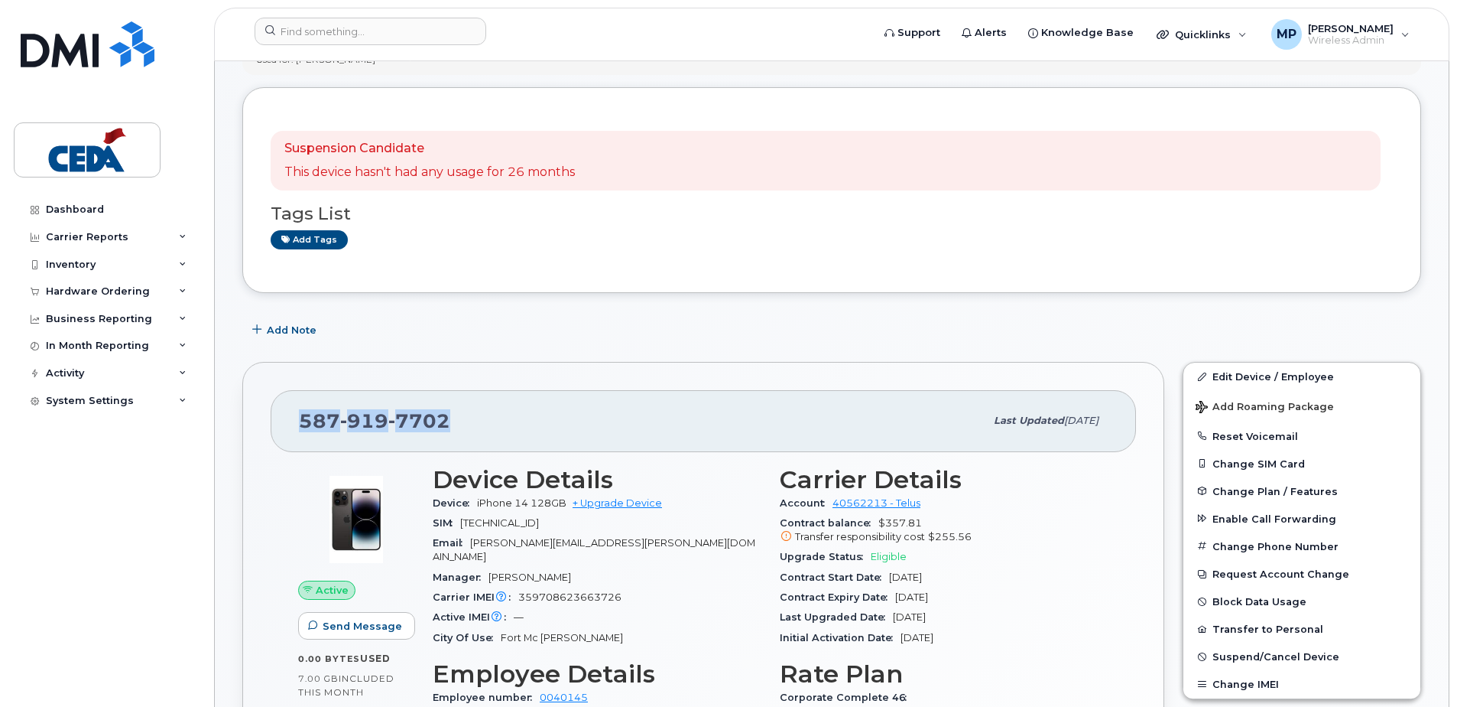
drag, startPoint x: 449, startPoint y: 414, endPoint x: 297, endPoint y: 425, distance: 152.5
click at [297, 425] on div "587 919 7702 Last updated Jul 23, 2025" at bounding box center [704, 420] width 866 height 61
copy span "587 919 7702"
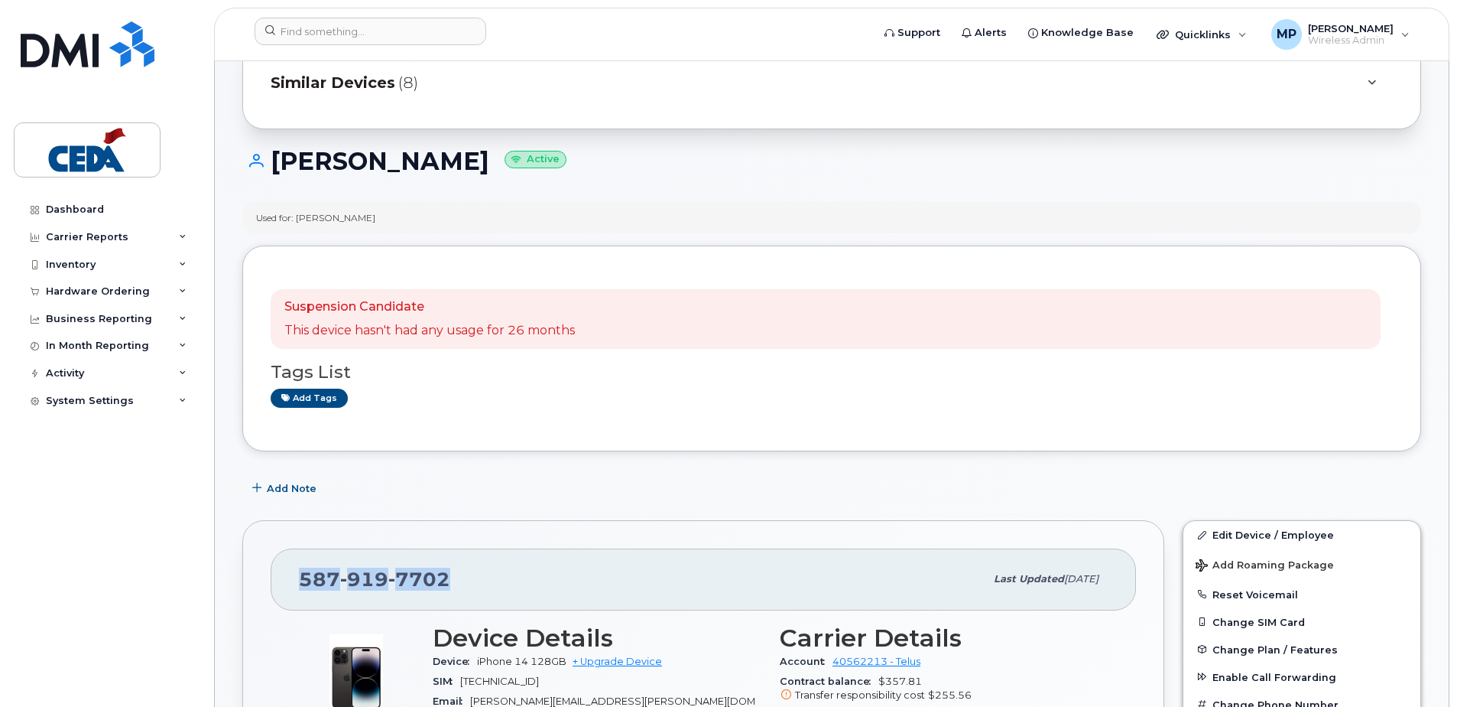
scroll to position [153, 0]
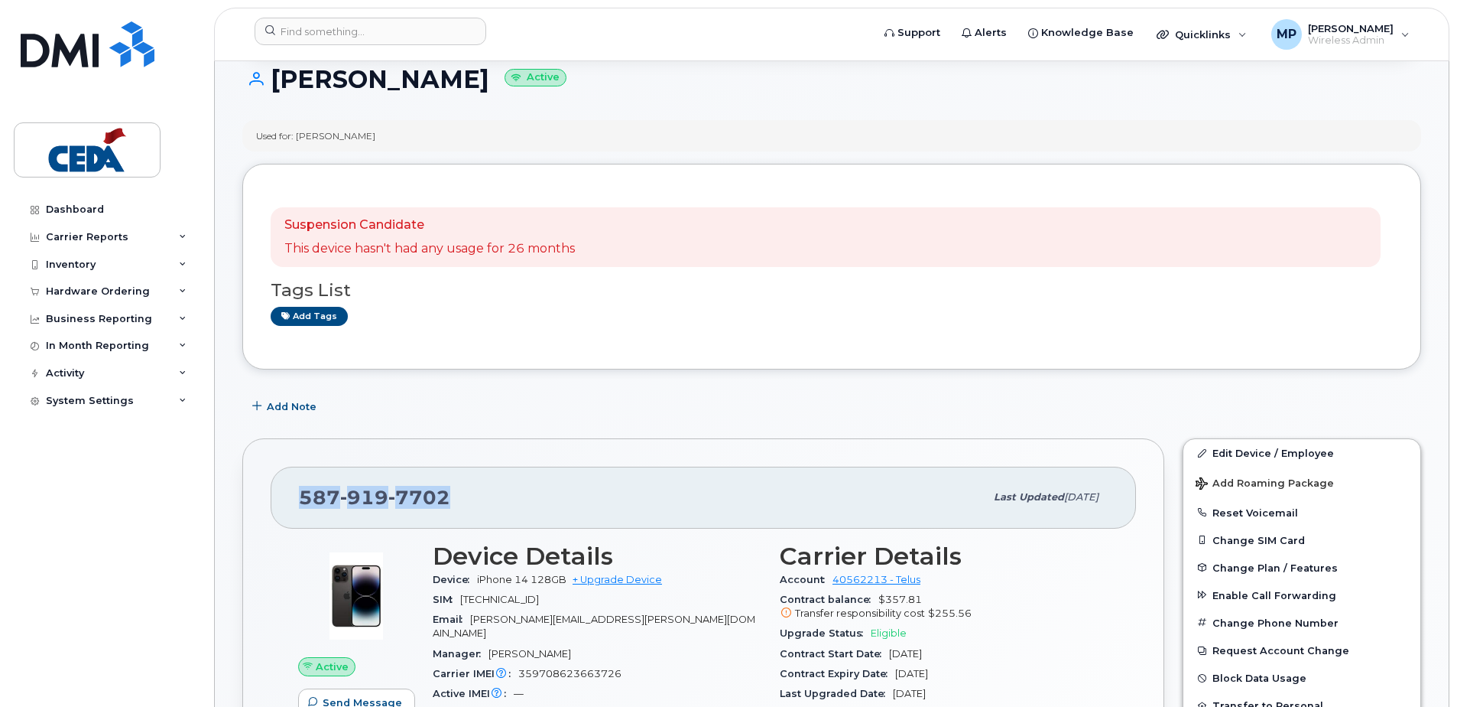
copy span "587 919 7702"
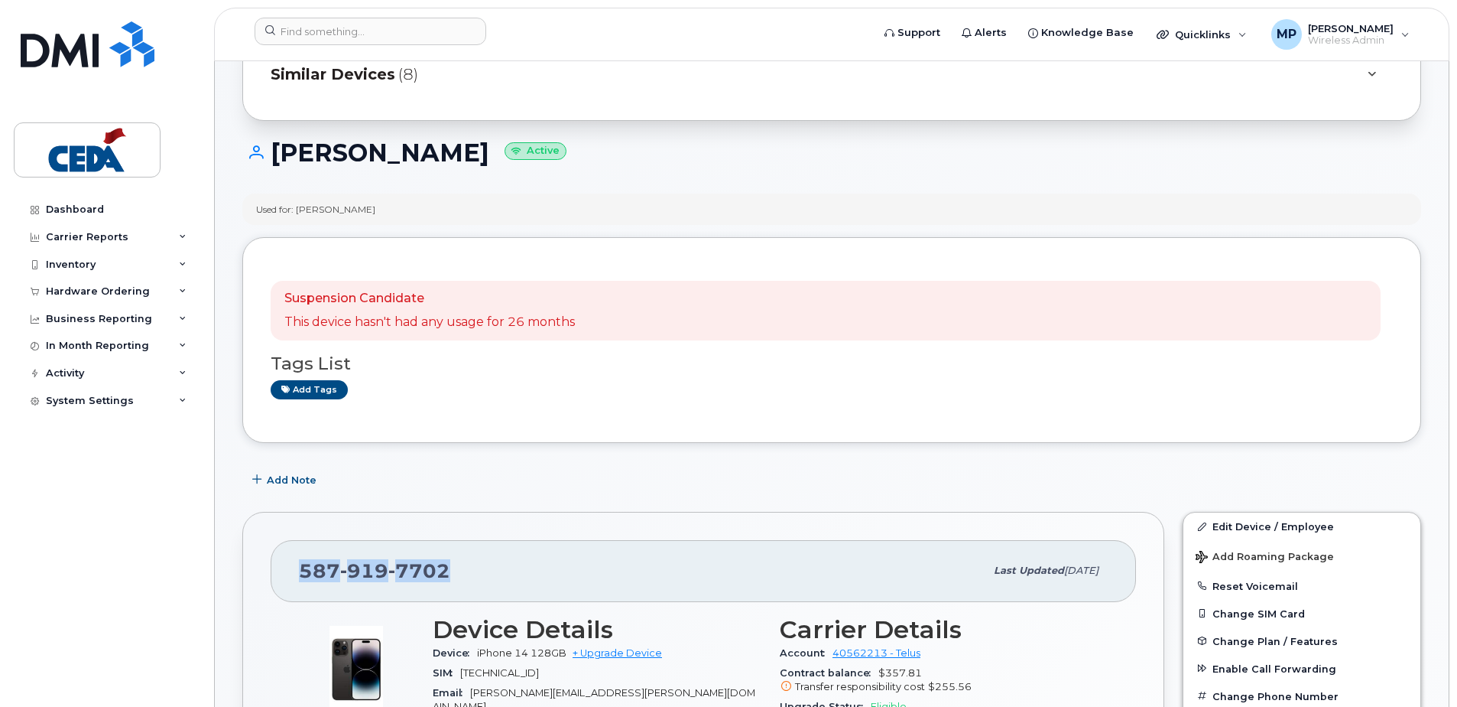
scroll to position [0, 0]
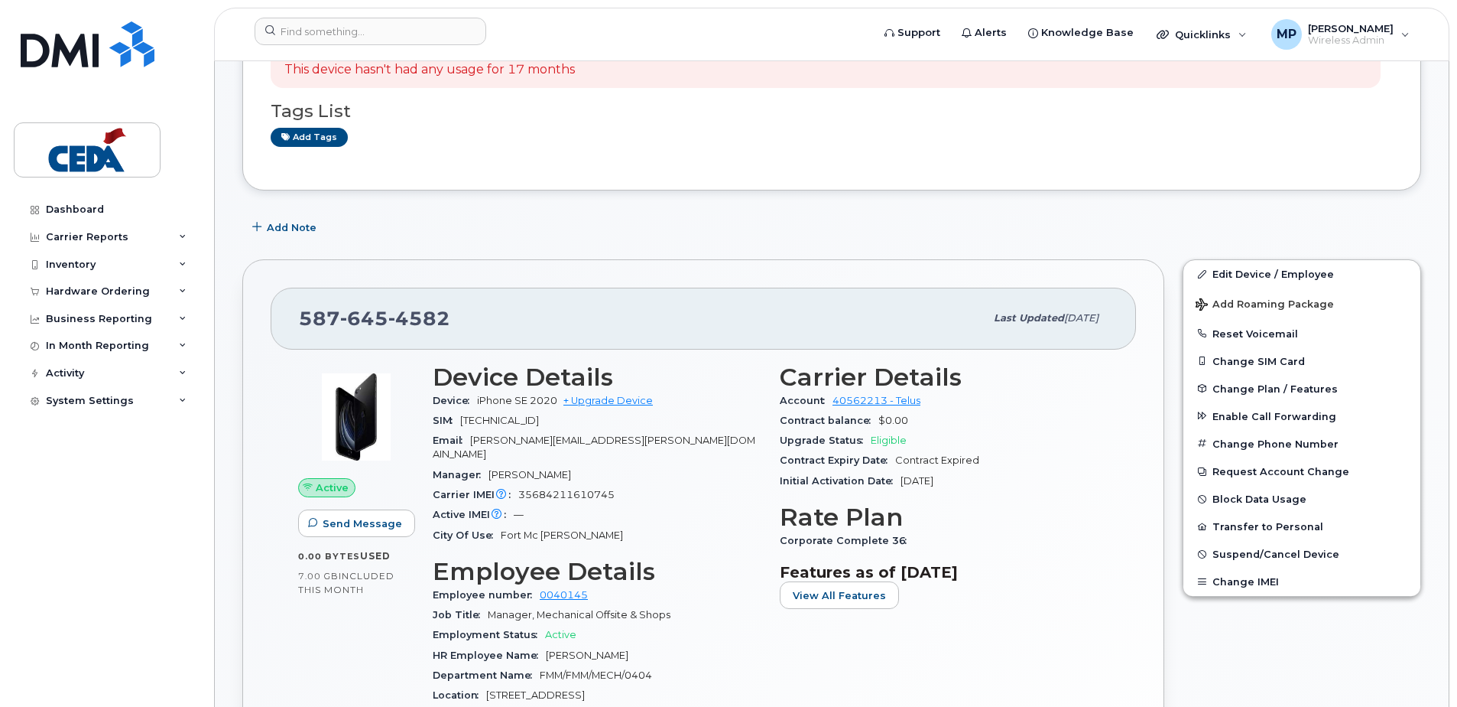
scroll to position [306, 0]
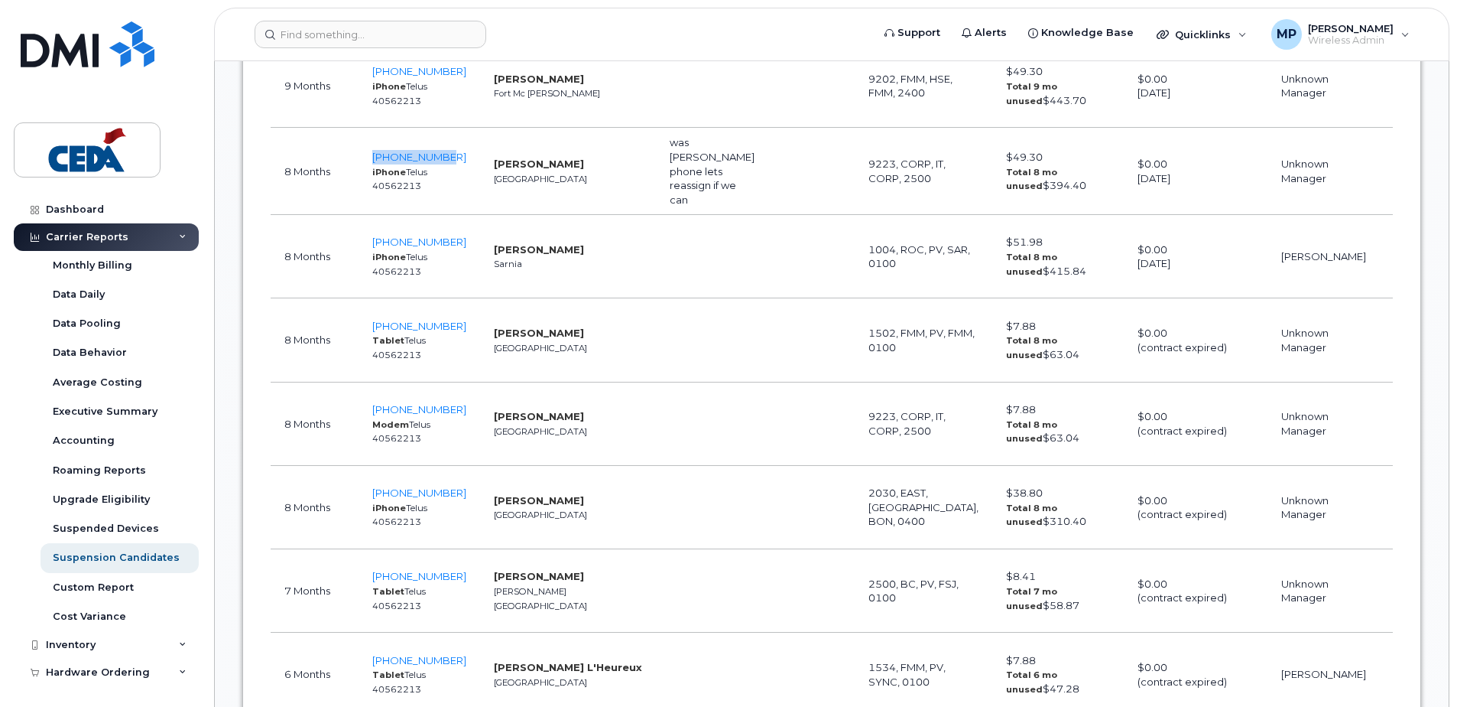
scroll to position [3212, 0]
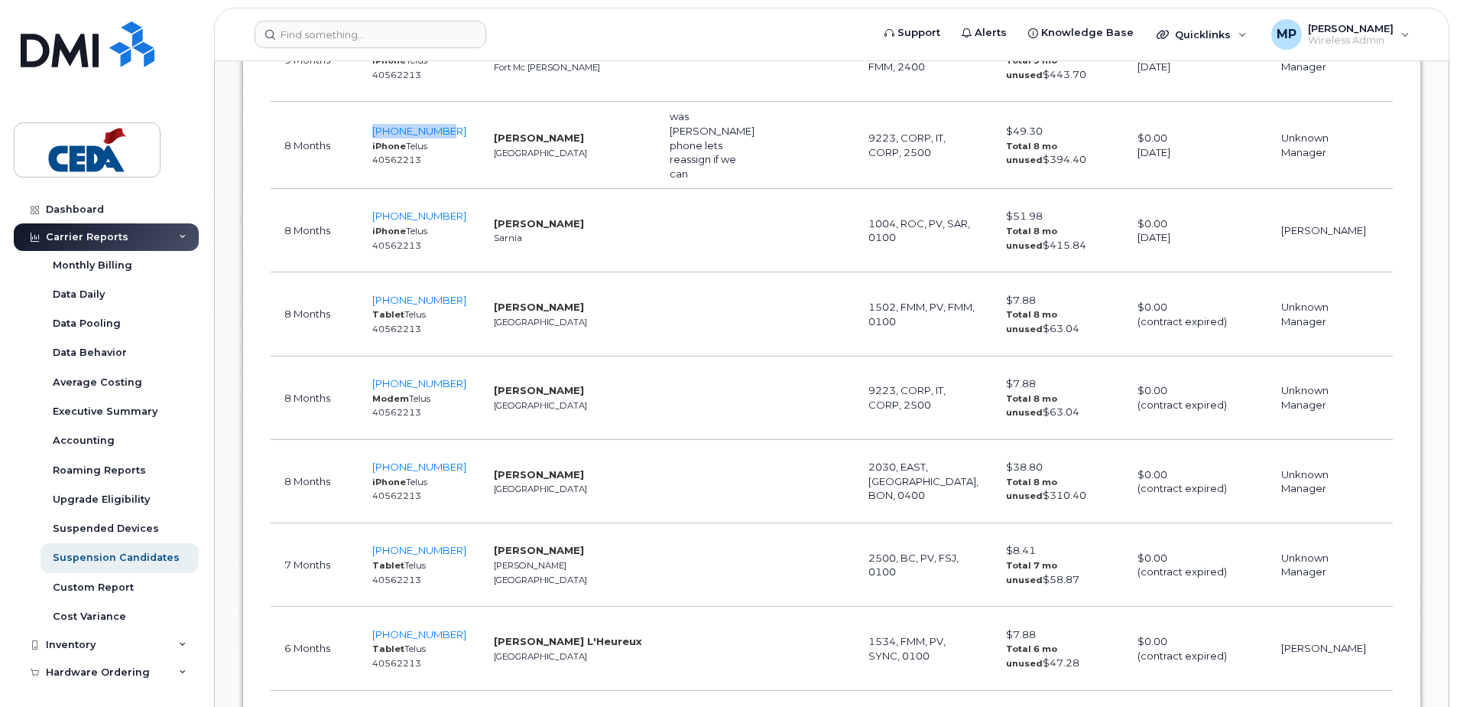
drag, startPoint x: 486, startPoint y: 472, endPoint x: 574, endPoint y: 471, distance: 87.9
click at [574, 471] on td "Ryan Schweitzer Edmonton" at bounding box center [568, 481] width 176 height 83
drag, startPoint x: 574, startPoint y: 471, endPoint x: 572, endPoint y: 508, distance: 36.7
click at [572, 508] on td "Ryan Schweitzer Edmonton" at bounding box center [568, 481] width 176 height 83
drag, startPoint x: 567, startPoint y: 476, endPoint x: 473, endPoint y: 476, distance: 94.1
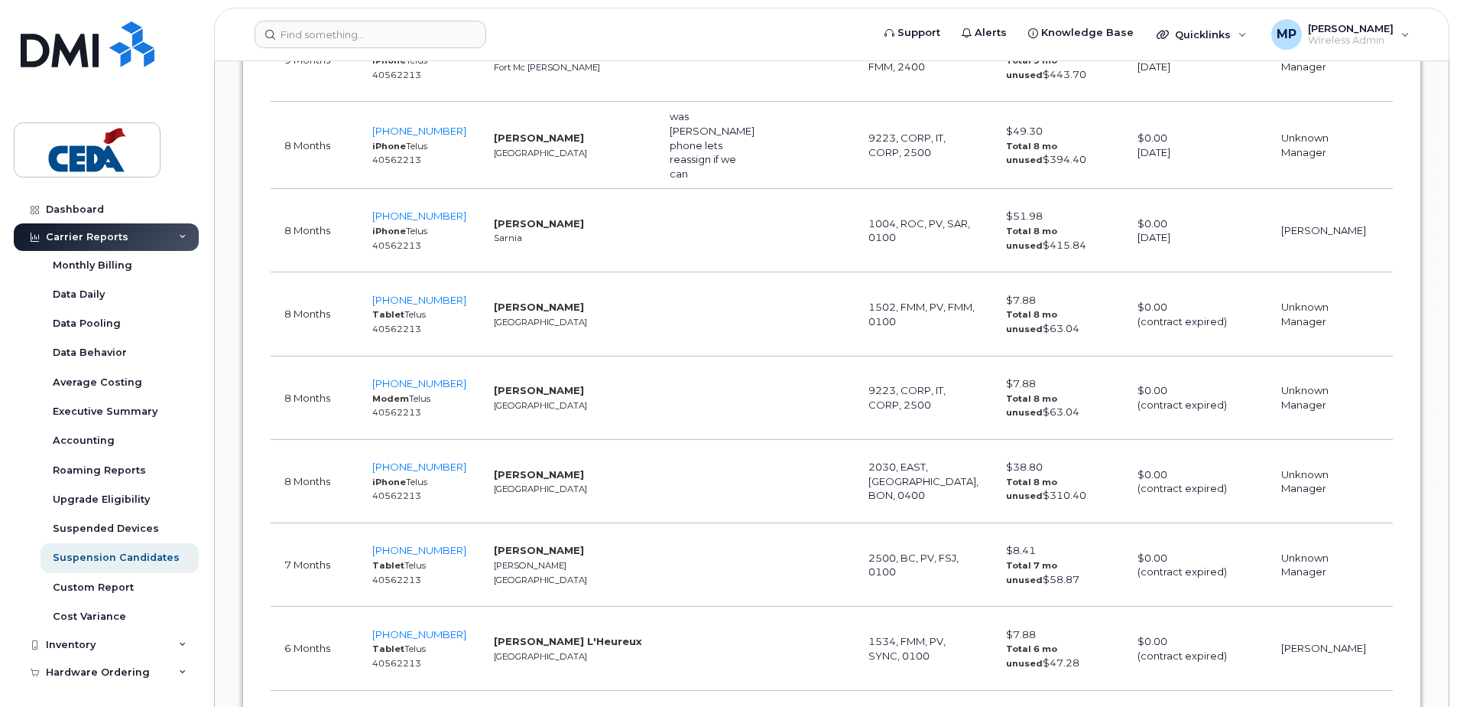
click at [480, 476] on td "Ryan Schweitzer Edmonton" at bounding box center [568, 481] width 176 height 83
copy strong "Ryan Schweitzer"
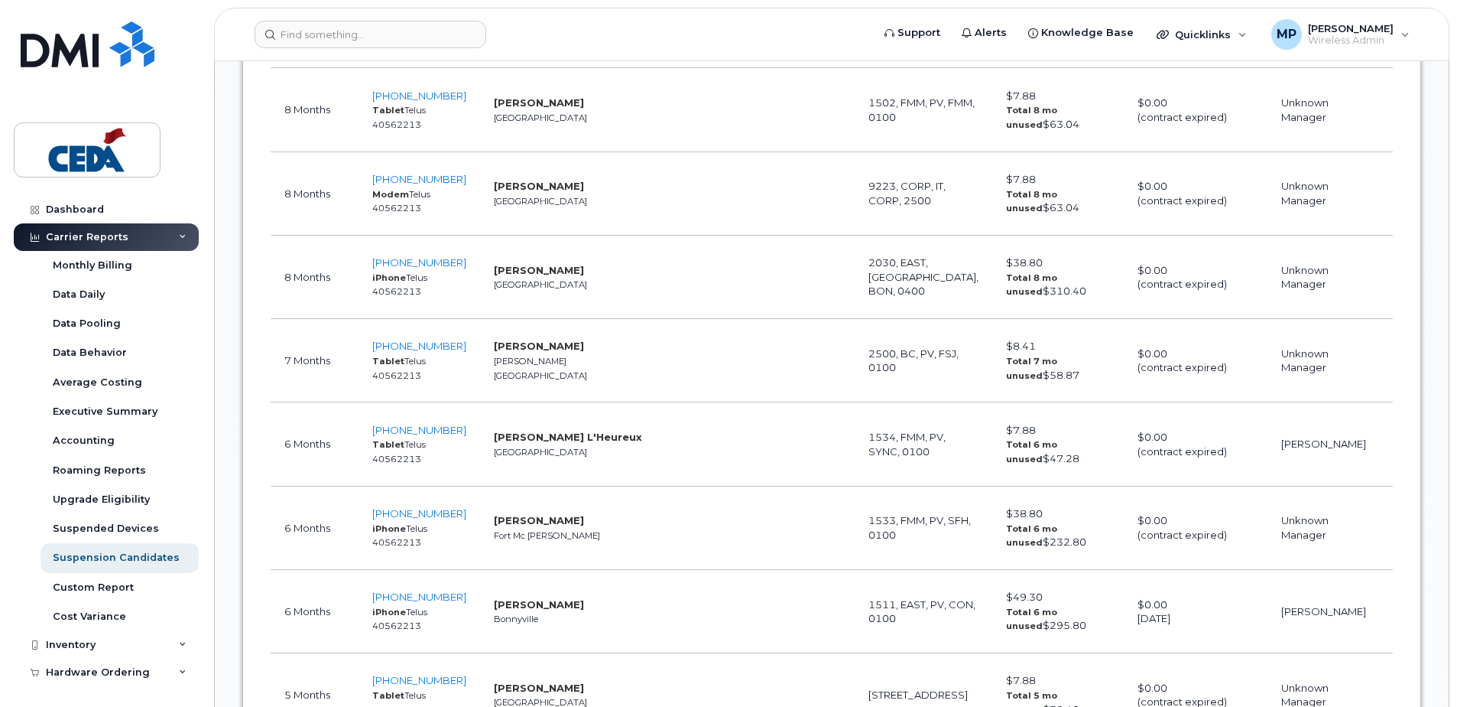
scroll to position [3441, 0]
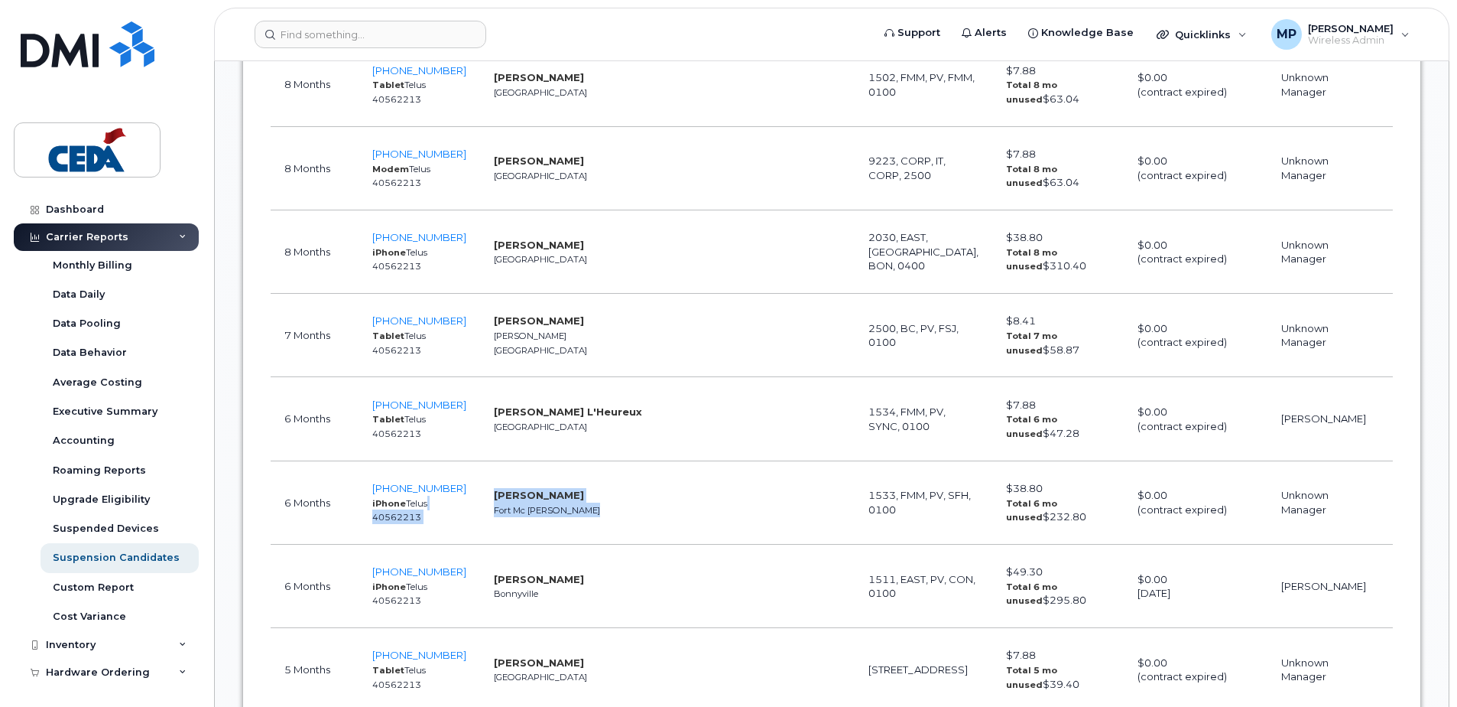
drag, startPoint x: 593, startPoint y: 496, endPoint x: 450, endPoint y: 498, distance: 143.8
click at [450, 498] on tr "6 Months 587-644-0384 iPhone Telus 40562213 Kenneth Randell Fort Mc Murray 1533…" at bounding box center [876, 502] width 1210 height 83
click at [656, 538] on td at bounding box center [712, 502] width 112 height 83
drag, startPoint x: 572, startPoint y: 496, endPoint x: 463, endPoint y: 499, distance: 109.4
click at [480, 499] on td "Kenneth Randell Fort Mc Murray" at bounding box center [568, 502] width 176 height 83
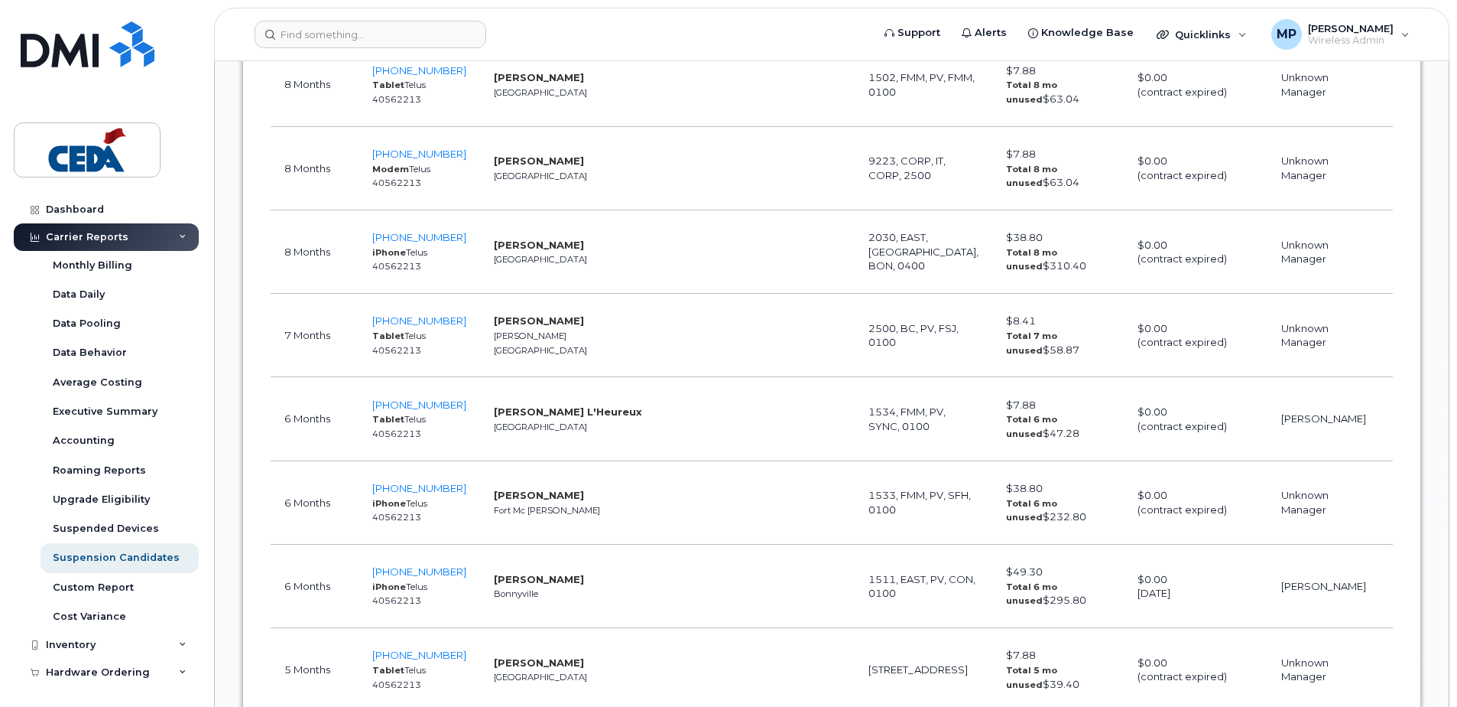
copy strong "Kenneth Randell"
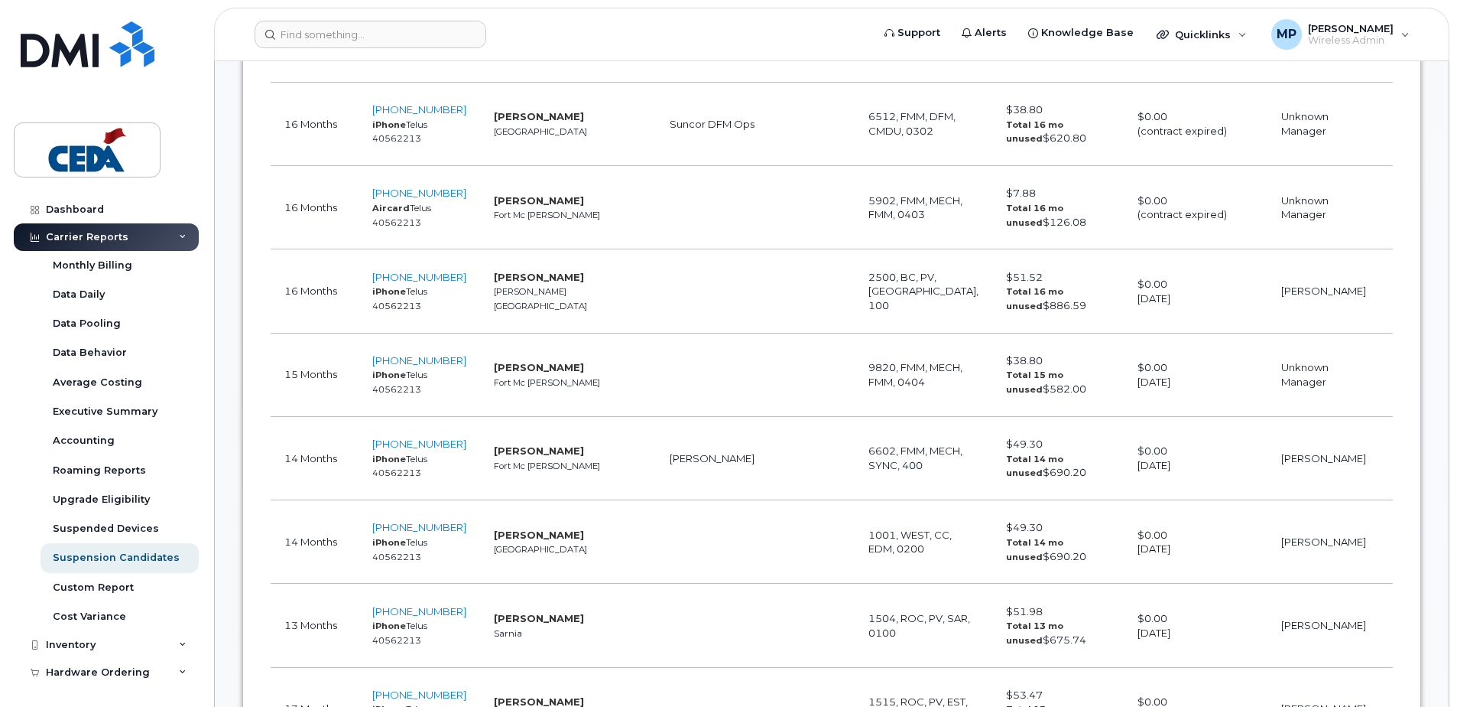
scroll to position [1835, 0]
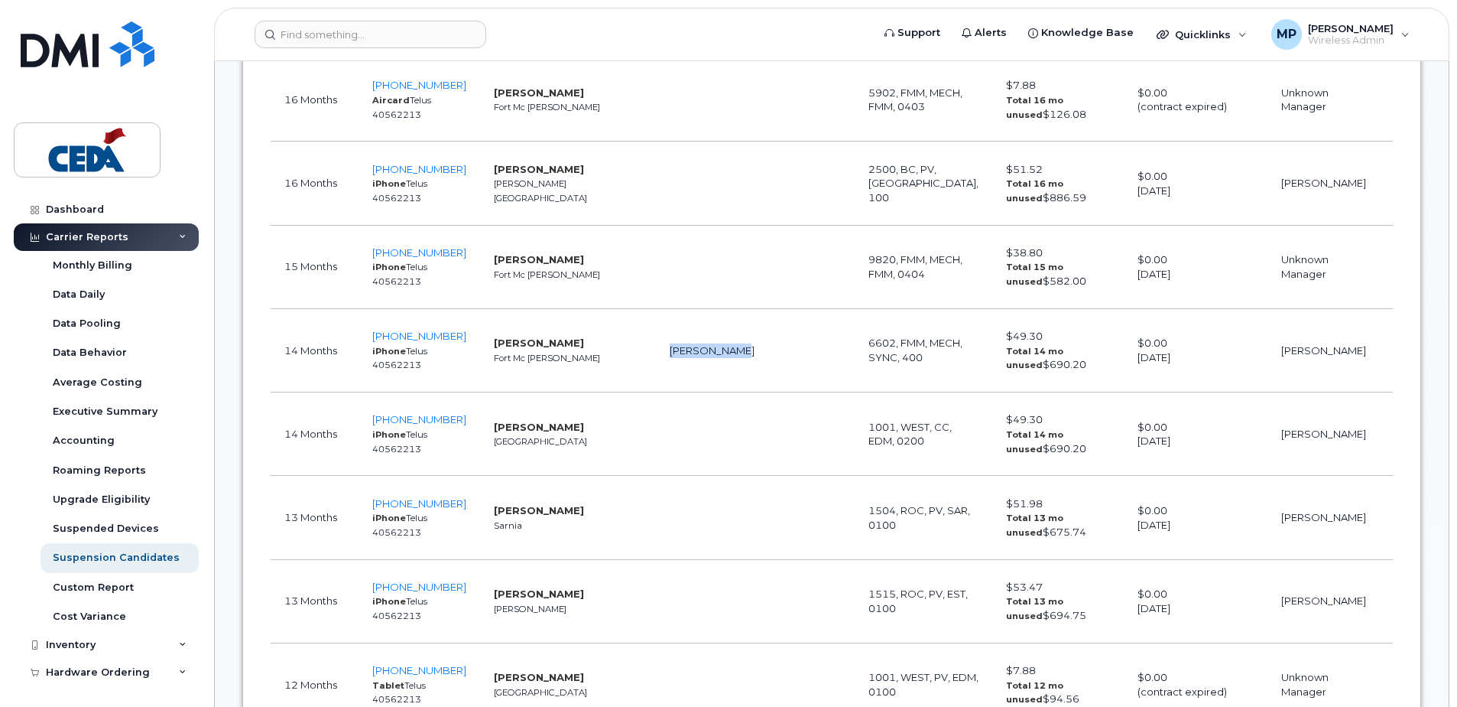
drag, startPoint x: 687, startPoint y: 353, endPoint x: 593, endPoint y: 354, distance: 94.1
click at [656, 354] on td "Justin Mckay" at bounding box center [712, 350] width 112 height 83
copy td "Justin Mckay"
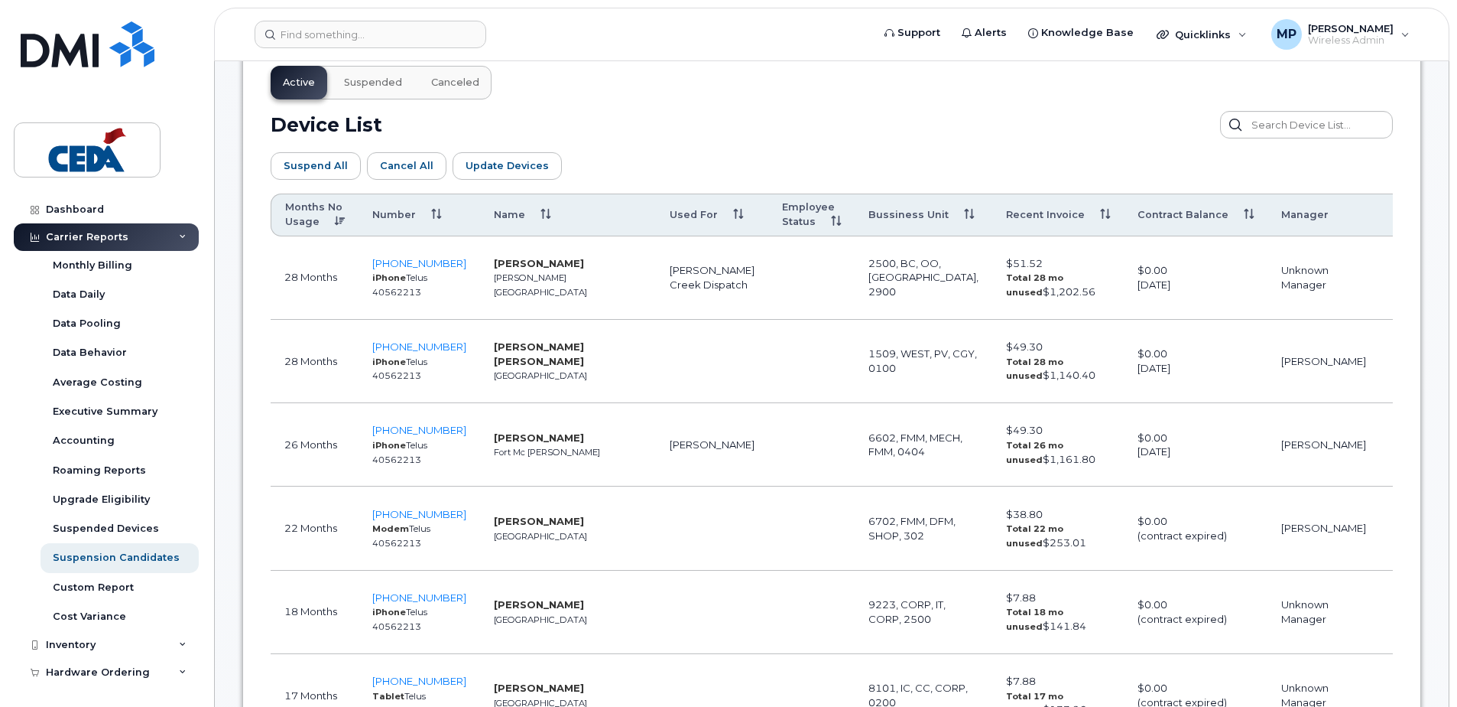
scroll to position [612, 0]
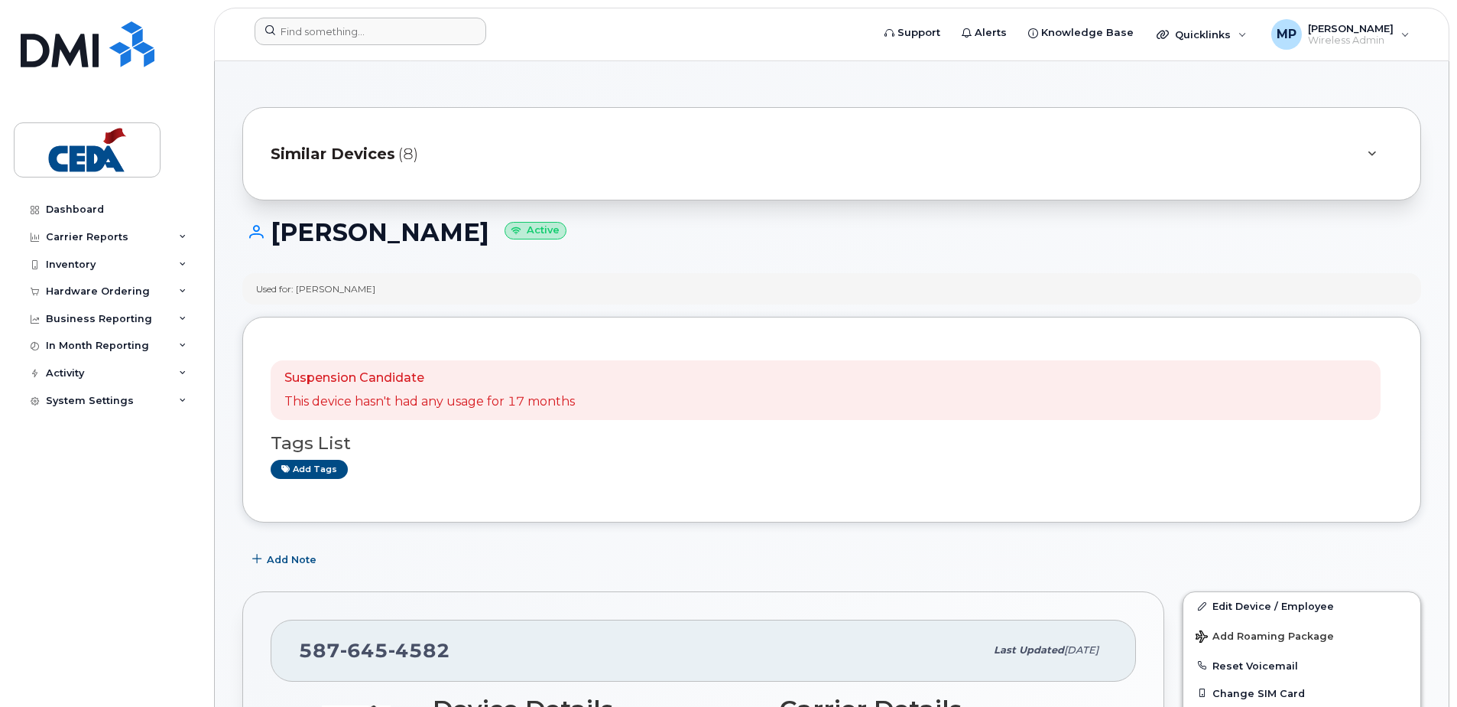
click at [622, 36] on form at bounding box center [558, 32] width 607 height 28
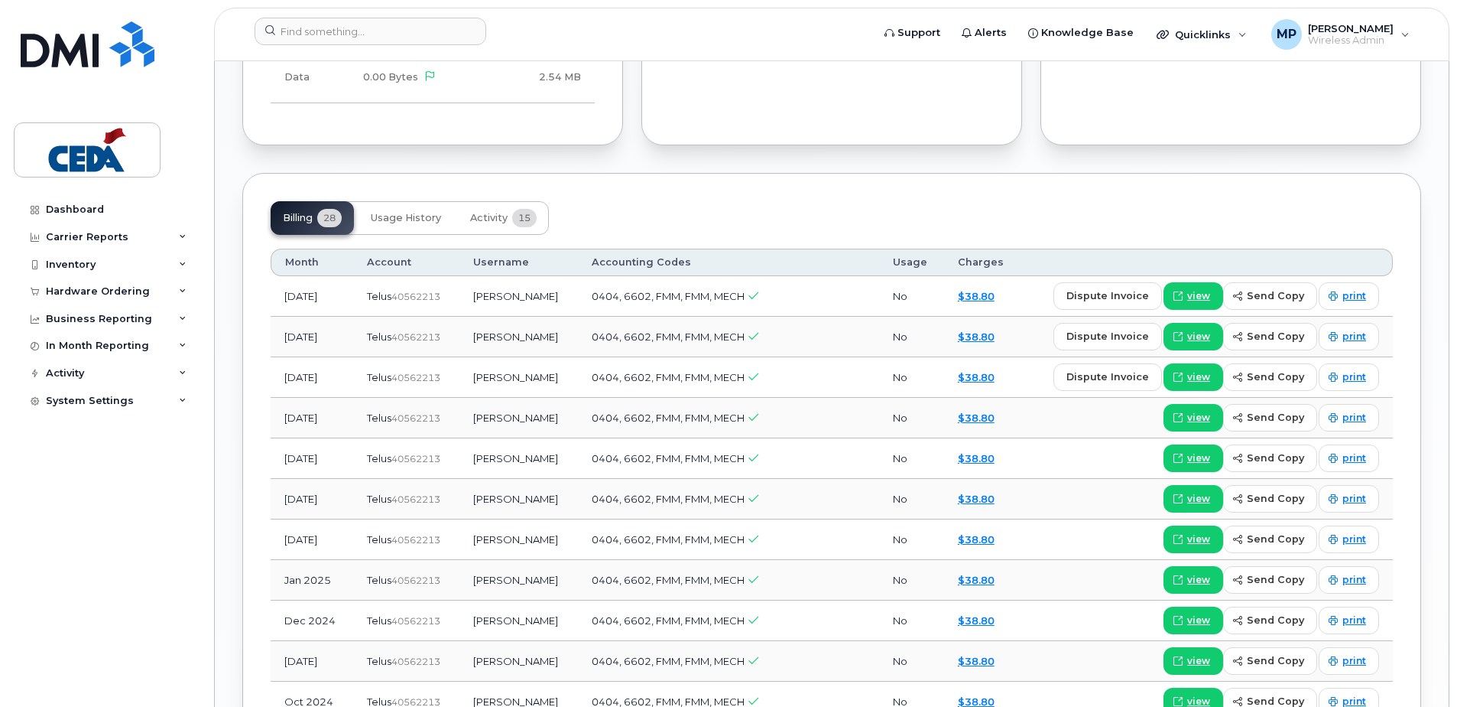
scroll to position [1300, 0]
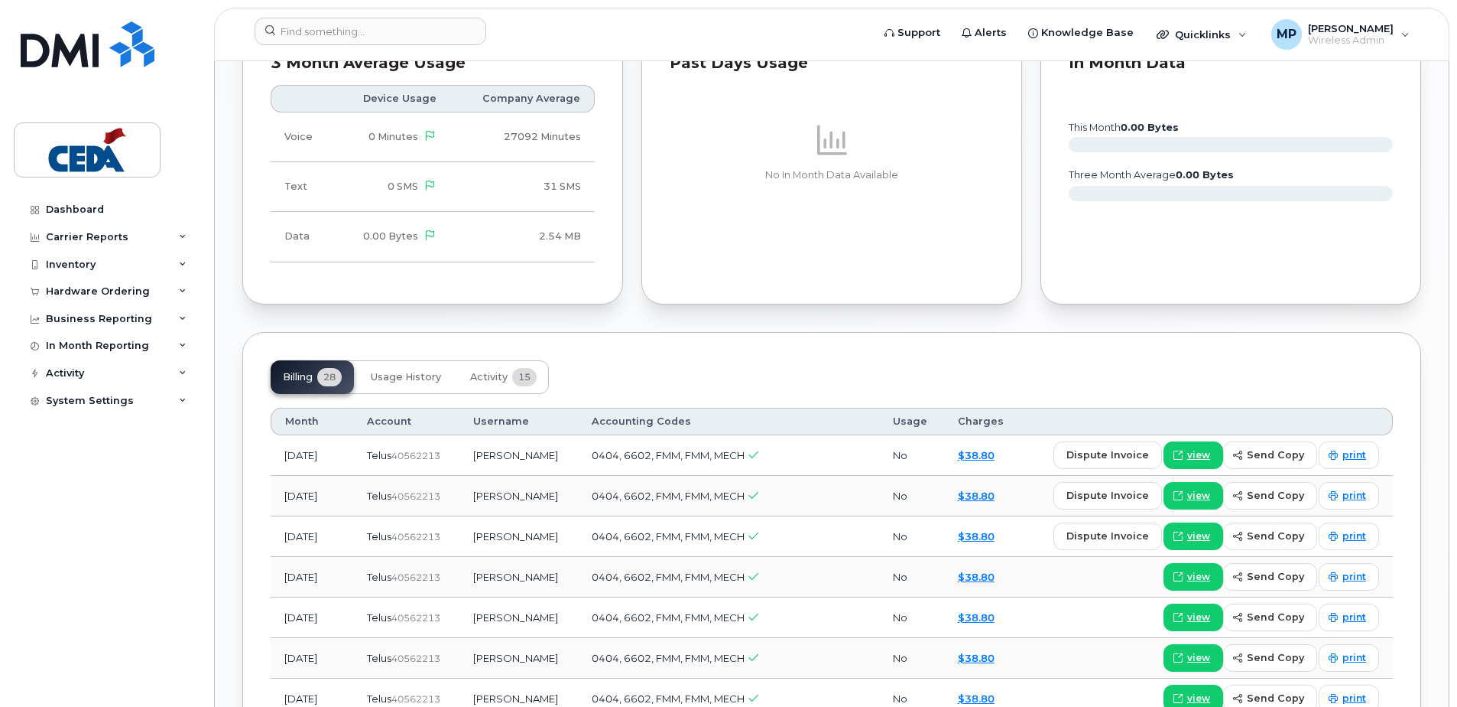
click at [932, 360] on div "Billing 28 Usage History Activity 15" at bounding box center [832, 377] width 1123 height 34
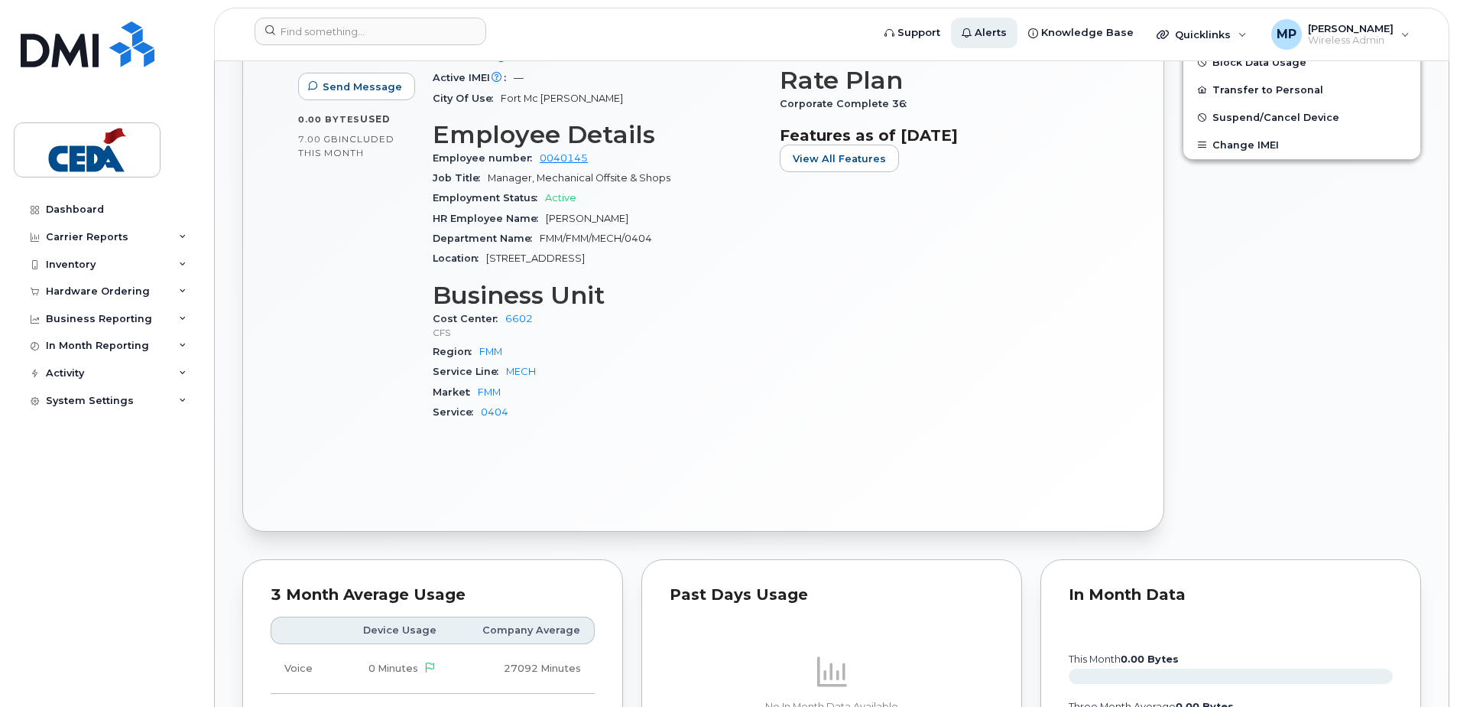
scroll to position [612, 0]
